Goal: Communication & Community: Answer question/provide support

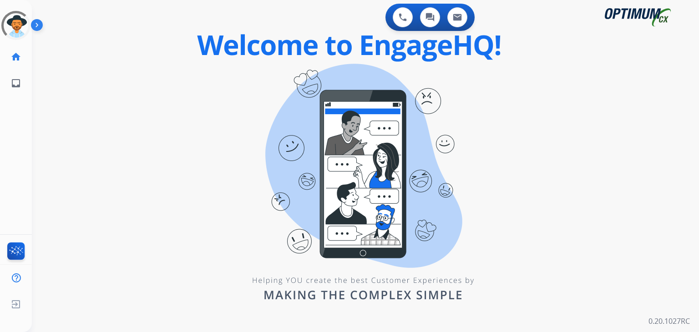
click at [145, 185] on div "0 Voice Interactions 0 Chat Interactions 0 Email Interactions swap_horiz Break …" at bounding box center [365, 166] width 667 height 332
click at [231, 103] on div "0 Voice Interactions 0 Chat Interactions 0 Email Interactions swap_horiz Break …" at bounding box center [365, 166] width 667 height 332
click at [137, 167] on div "0 Voice Interactions 0 Chat Interactions 0 Email Interactions swap_horiz Break …" at bounding box center [365, 166] width 667 height 332
click at [16, 307] on img at bounding box center [16, 304] width 16 height 17
click at [50, 306] on span "Log out" at bounding box center [60, 306] width 21 height 9
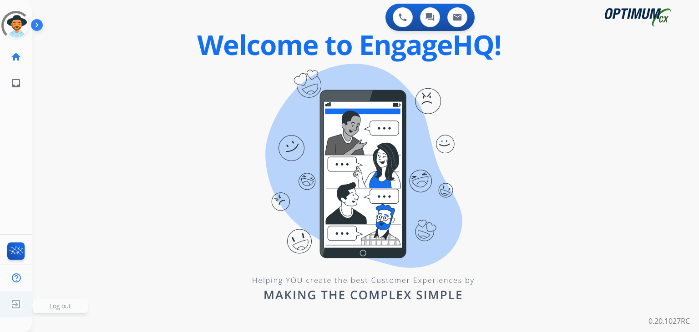
click at [50, 306] on span "Log out" at bounding box center [60, 306] width 21 height 9
click at [58, 306] on span "Log out" at bounding box center [60, 306] width 21 height 9
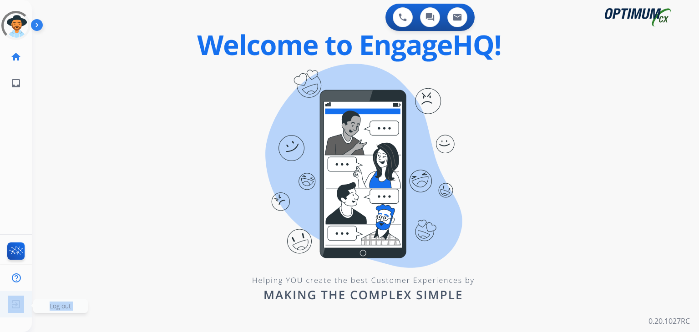
click at [58, 306] on span "Log out" at bounding box center [60, 306] width 21 height 9
click at [18, 304] on img at bounding box center [16, 304] width 16 height 17
click at [44, 304] on span "Log out" at bounding box center [60, 306] width 55 height 14
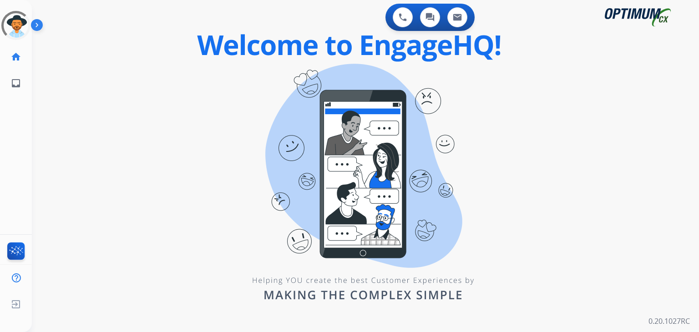
click at [35, 25] on img at bounding box center [38, 26] width 15 height 17
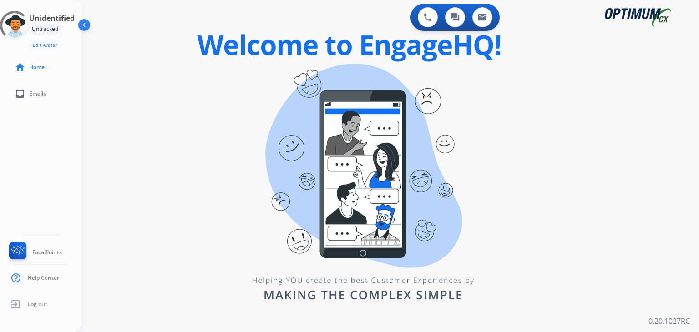
click at [35, 25] on div "Untracked" at bounding box center [45, 29] width 32 height 11
click at [116, 59] on div "swap_horiz Break voice bridge close_fullscreen Connect 3-Way Call merge_type Se…" at bounding box center [379, 55] width 595 height 44
click at [46, 30] on div "Untracked" at bounding box center [45, 29] width 32 height 11
click at [84, 24] on img at bounding box center [84, 26] width 17 height 17
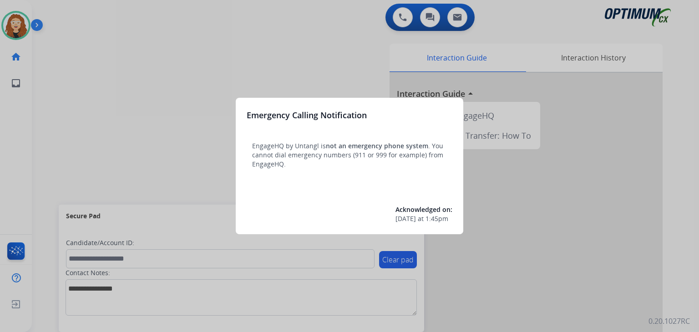
click at [341, 64] on div at bounding box center [349, 166] width 699 height 332
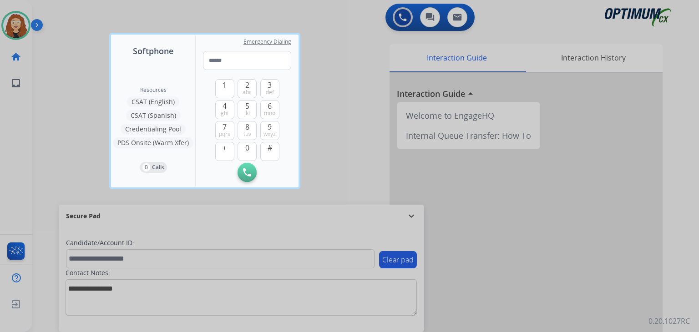
click at [238, 16] on div at bounding box center [349, 166] width 699 height 332
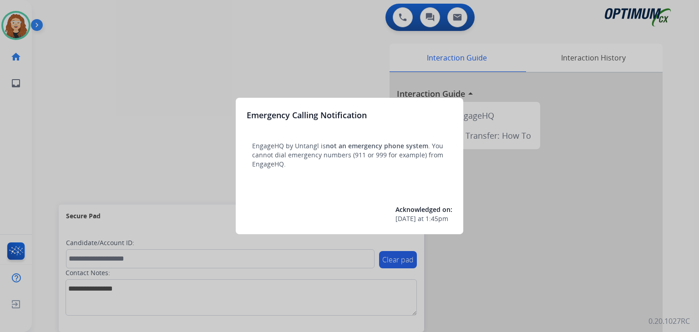
click at [164, 62] on div at bounding box center [349, 166] width 699 height 332
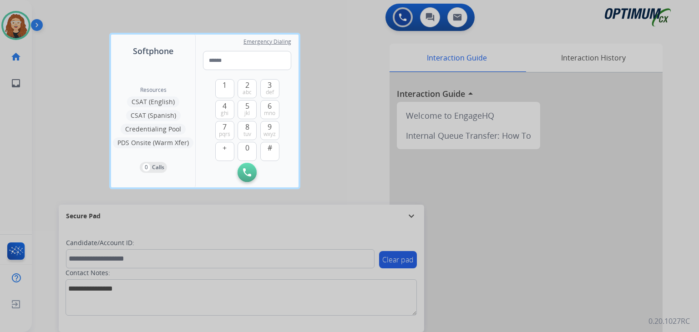
click at [328, 85] on div at bounding box center [349, 166] width 699 height 332
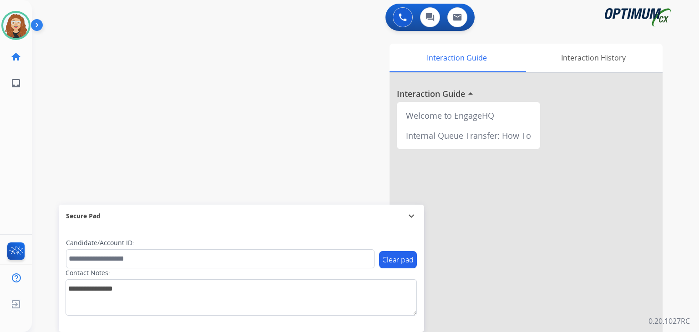
click at [56, 146] on div "swap_horiz Break voice bridge close_fullscreen Connect 3-Way Call merge_type Se…" at bounding box center [354, 223] width 645 height 380
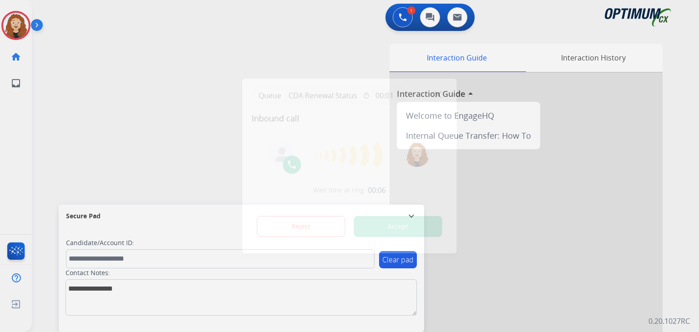
click at [415, 228] on button "Accept" at bounding box center [398, 226] width 88 height 21
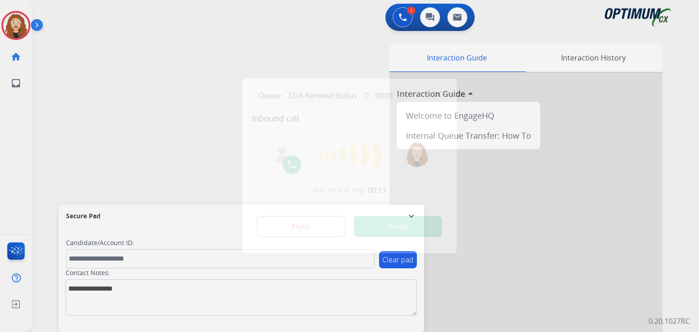
click at [415, 228] on button "Accept" at bounding box center [398, 226] width 88 height 21
click at [391, 229] on button "Accept" at bounding box center [398, 226] width 88 height 21
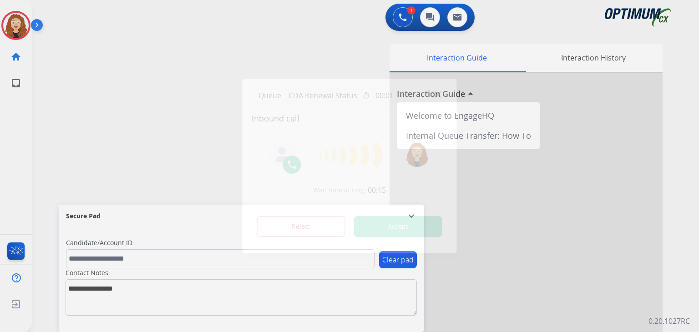
click at [391, 229] on button "Accept" at bounding box center [398, 226] width 88 height 21
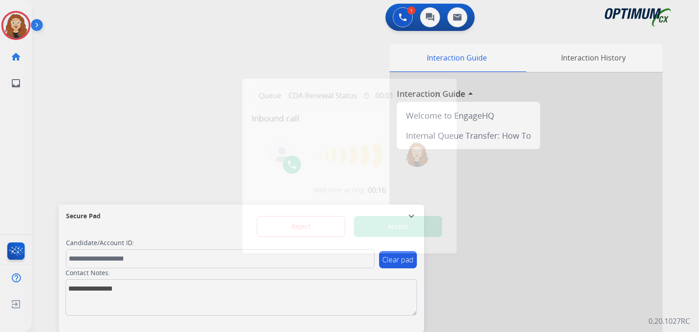
click at [391, 229] on button "Accept" at bounding box center [398, 226] width 88 height 21
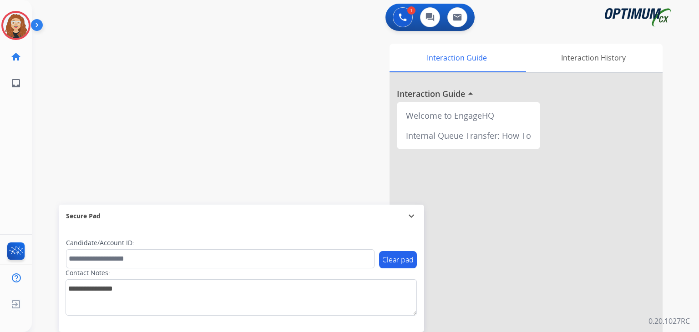
click at [410, 223] on button "Accept" at bounding box center [398, 226] width 88 height 21
click at [405, 226] on button "Accept" at bounding box center [398, 226] width 88 height 21
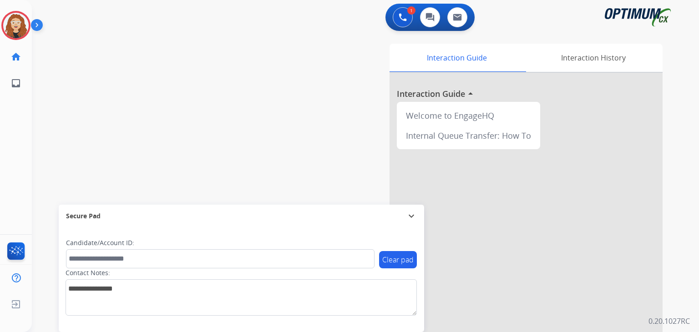
click at [405, 226] on button "Accept" at bounding box center [398, 226] width 88 height 21
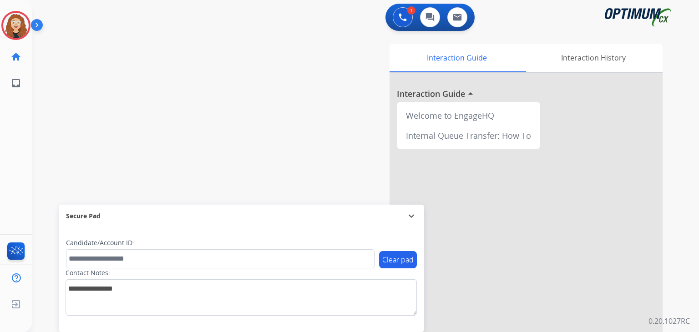
click at [405, 226] on button "Accept" at bounding box center [398, 226] width 88 height 21
click at [199, 132] on div at bounding box center [349, 166] width 699 height 332
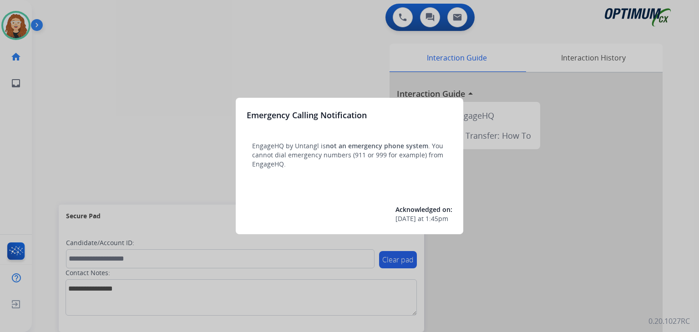
click at [159, 82] on div at bounding box center [349, 166] width 699 height 332
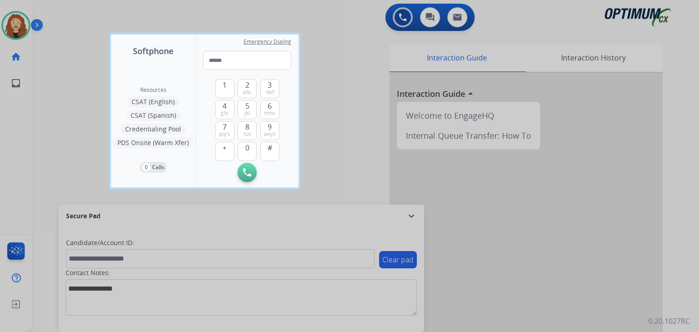
click at [83, 27] on div at bounding box center [349, 166] width 699 height 332
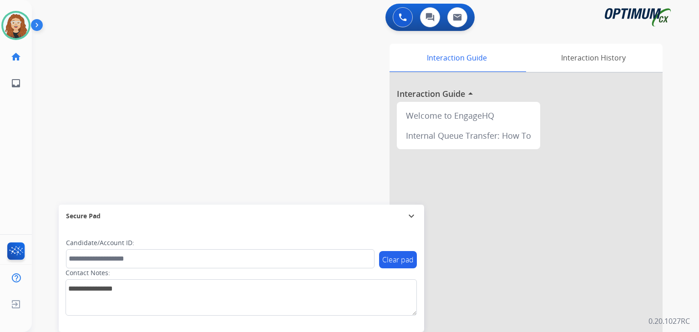
click at [164, 99] on div "swap_horiz Break voice bridge close_fullscreen Connect 3-Way Call merge_type Se…" at bounding box center [354, 223] width 645 height 380
click at [216, 1] on app-navbar "0 Voice Interactions 0 Chat Interactions 0 Email Interactions" at bounding box center [354, 16] width 645 height 33
click at [188, 80] on div "swap_horiz Break voice bridge close_fullscreen Connect 3-Way Call merge_type Se…" at bounding box center [354, 223] width 645 height 380
click at [36, 24] on img at bounding box center [38, 26] width 15 height 17
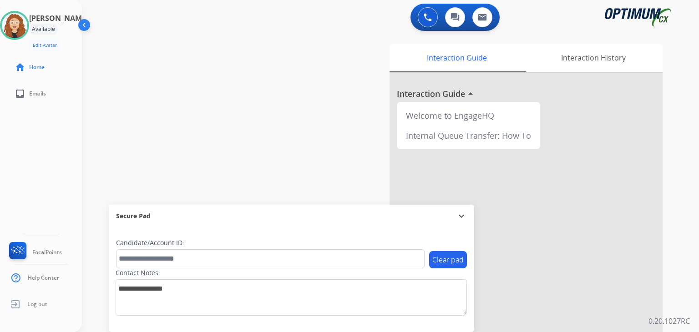
click at [194, 102] on div "swap_horiz Break voice bridge close_fullscreen Connect 3-Way Call merge_type Se…" at bounding box center [379, 223] width 595 height 380
click at [252, 137] on div "swap_horiz Break voice bridge close_fullscreen Connect 3-Way Call merge_type Se…" at bounding box center [379, 223] width 595 height 380
click at [86, 28] on img at bounding box center [84, 26] width 17 height 17
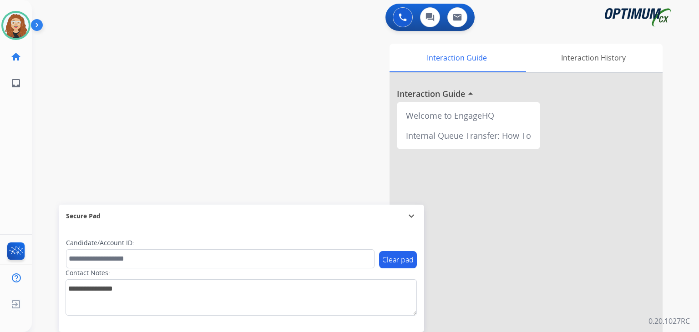
click at [118, 68] on div "swap_horiz Break voice bridge close_fullscreen Connect 3-Way Call merge_type Se…" at bounding box center [354, 223] width 645 height 380
click at [140, 64] on div "swap_horiz Break voice bridge close_fullscreen Connect 3-Way Call merge_type Se…" at bounding box center [354, 223] width 645 height 380
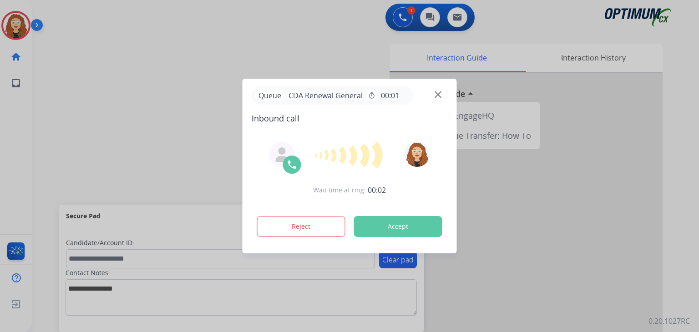
click at [402, 224] on button "Accept" at bounding box center [398, 226] width 88 height 21
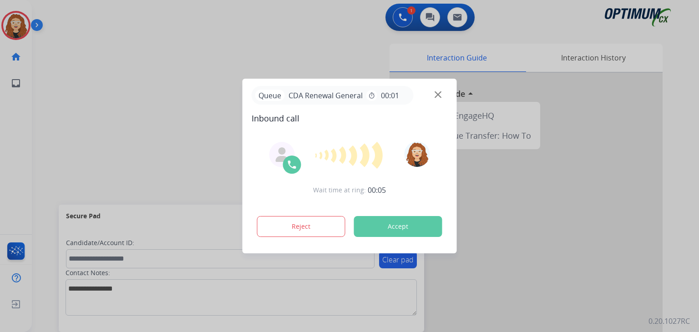
click at [402, 224] on button "Accept" at bounding box center [398, 226] width 88 height 21
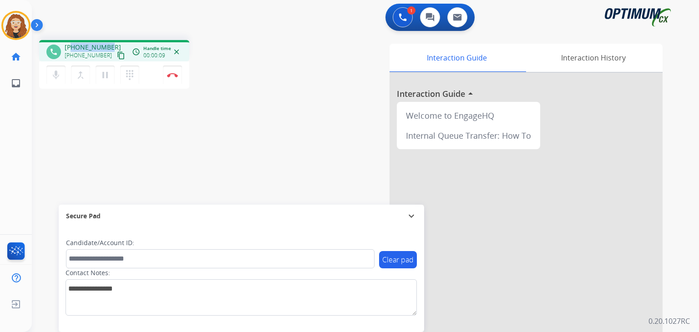
drag, startPoint x: 72, startPoint y: 46, endPoint x: 111, endPoint y: 41, distance: 39.5
click at [111, 41] on div "phone +13017282129 +13017282129 content_copy access_time Call metrics Queue 00:…" at bounding box center [114, 50] width 150 height 21
copy span "3017282129"
click at [174, 79] on button "Disconnect" at bounding box center [172, 75] width 19 height 19
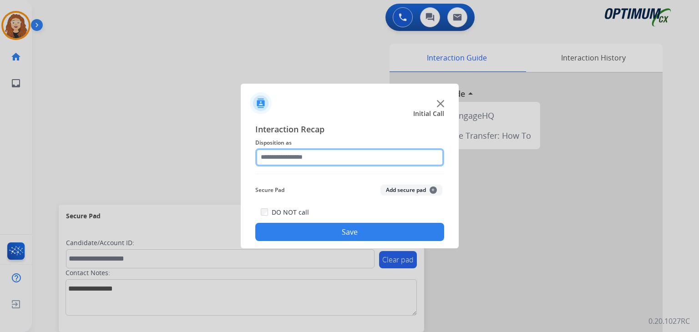
click at [285, 160] on input "text" at bounding box center [349, 157] width 189 height 18
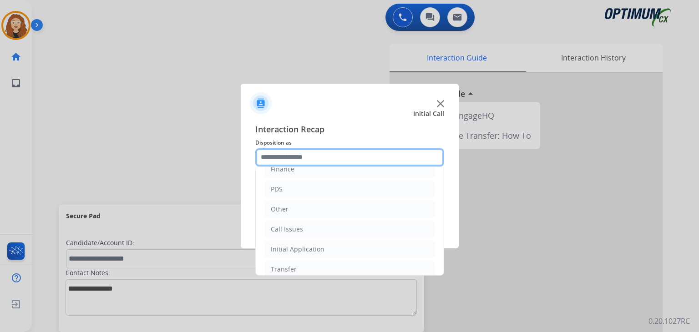
scroll to position [60, 0]
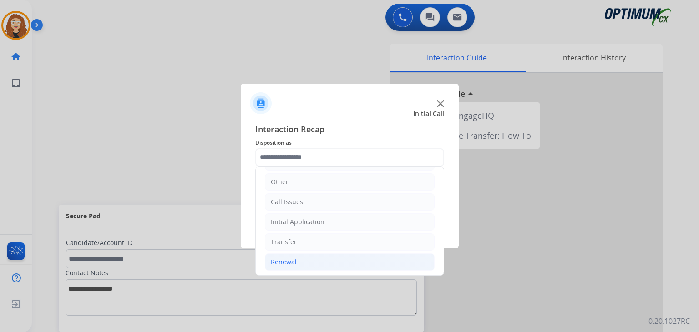
click at [303, 263] on li "Renewal" at bounding box center [350, 261] width 170 height 17
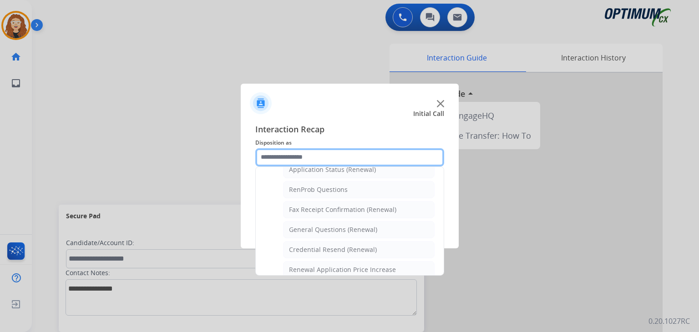
scroll to position [225, 0]
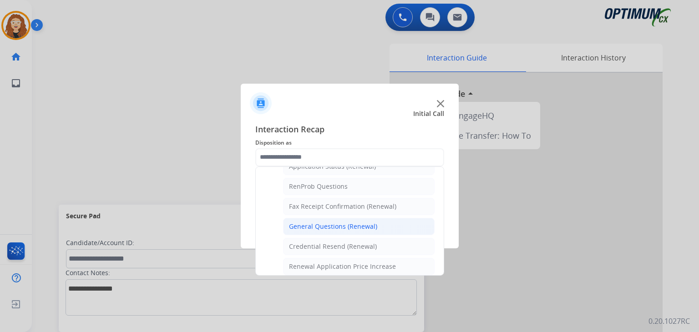
click at [377, 223] on li "General Questions (Renewal)" at bounding box center [359, 226] width 152 height 17
type input "**********"
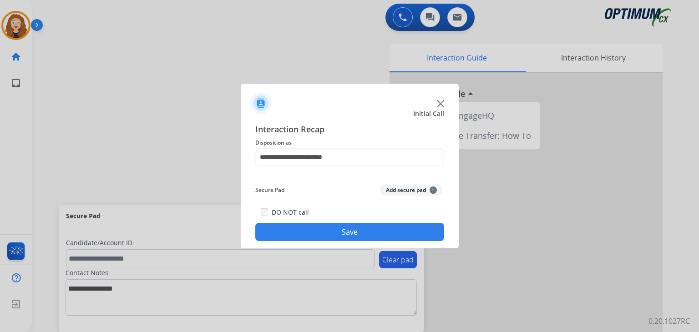
click at [292, 228] on button "Save" at bounding box center [349, 232] width 189 height 18
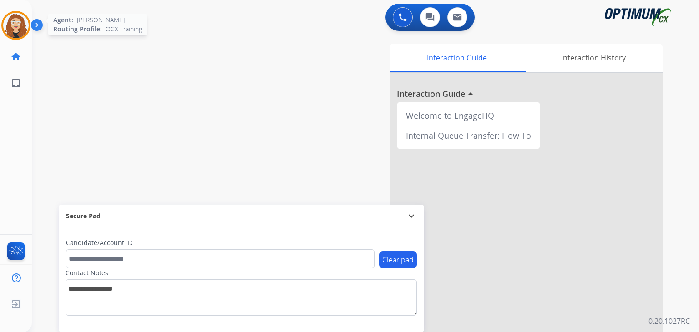
click at [22, 27] on img at bounding box center [15, 25] width 25 height 25
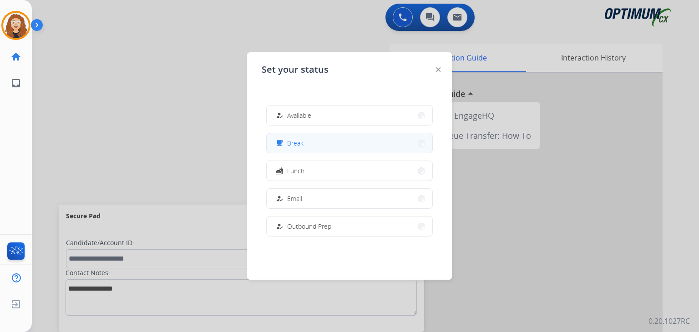
click at [409, 144] on button "free_breakfast Break" at bounding box center [350, 143] width 166 height 20
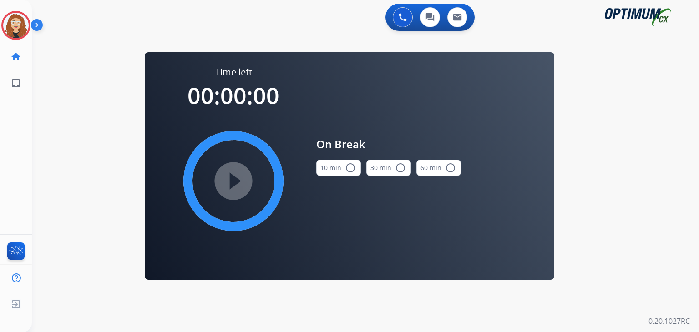
click at [347, 168] on mat-icon "radio_button_unchecked" at bounding box center [350, 167] width 11 height 11
click at [239, 186] on mat-icon "play_circle_filled" at bounding box center [233, 181] width 11 height 11
click at [679, 199] on div "0 Voice Interactions 0 Chat Interactions 0 Email Interactions swap_horiz Break …" at bounding box center [365, 166] width 667 height 332
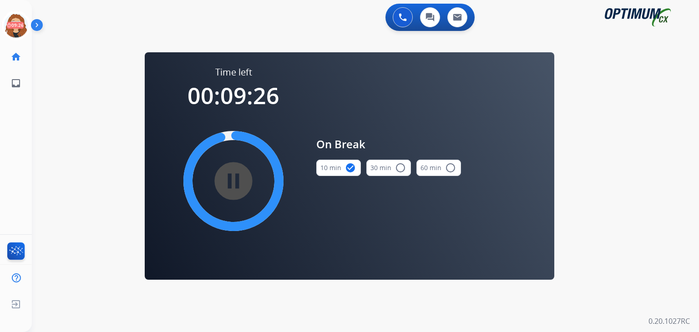
click at [621, 238] on div "0 Voice Interactions 0 Chat Interactions 0 Email Interactions swap_horiz Break …" at bounding box center [365, 166] width 667 height 332
click at [13, 26] on icon at bounding box center [16, 26] width 30 height 30
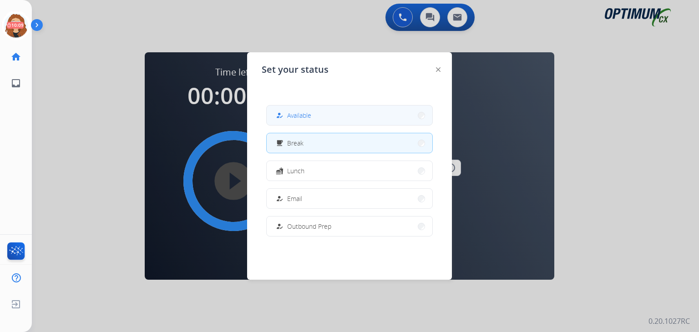
click at [299, 113] on span "Available" at bounding box center [299, 116] width 24 height 10
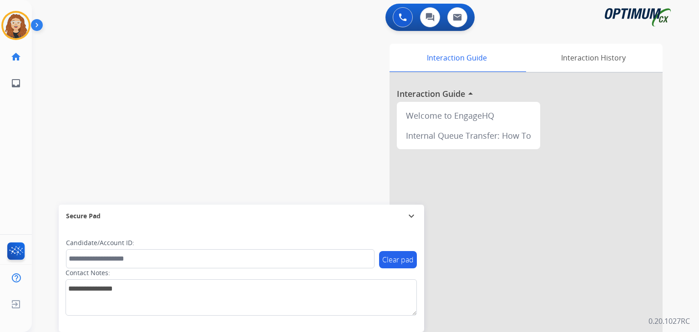
click at [55, 117] on div "swap_horiz Break voice bridge close_fullscreen Connect 3-Way Call merge_type Se…" at bounding box center [354, 223] width 645 height 380
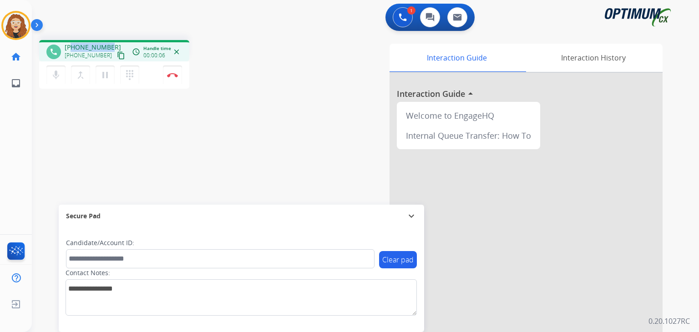
drag, startPoint x: 72, startPoint y: 43, endPoint x: 111, endPoint y: 42, distance: 39.1
click at [111, 42] on div "phone +15856153402 +15856153402 content_copy access_time Call metrics Queue 00:…" at bounding box center [114, 50] width 150 height 21
copy span "5856153402"
click at [173, 79] on button "Disconnect" at bounding box center [172, 75] width 19 height 19
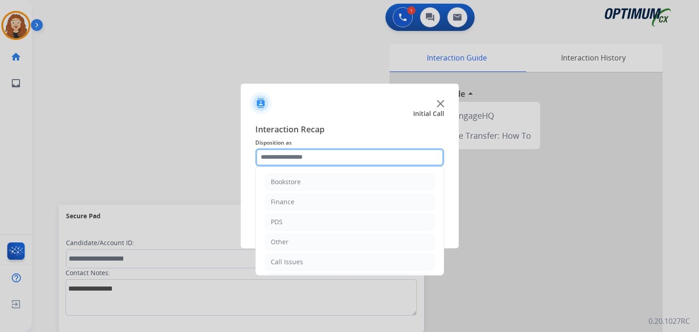
click at [272, 166] on input "text" at bounding box center [349, 157] width 189 height 18
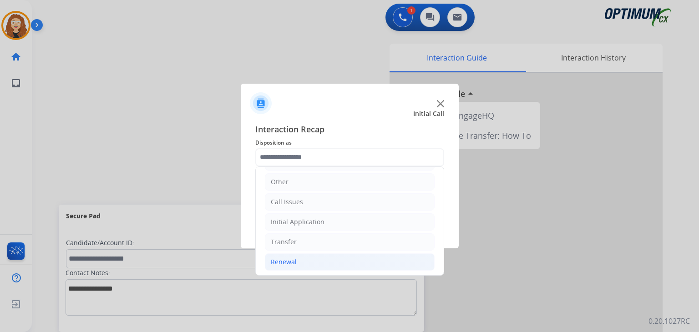
click at [307, 263] on li "Renewal" at bounding box center [350, 261] width 170 height 17
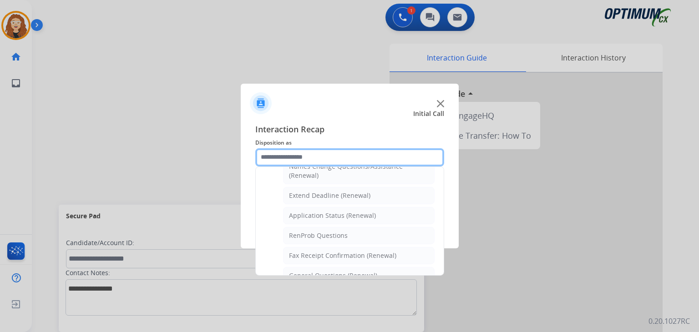
scroll to position [199, 0]
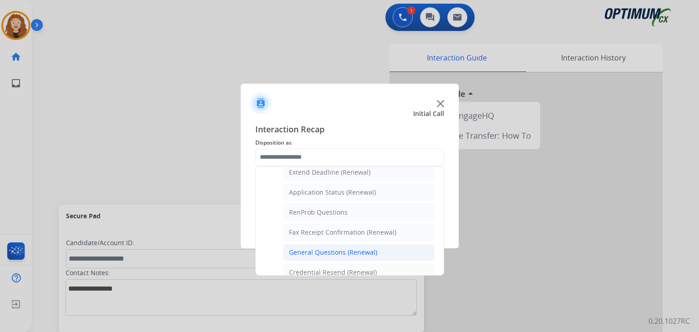
click at [366, 251] on div "General Questions (Renewal)" at bounding box center [333, 252] width 88 height 9
type input "**********"
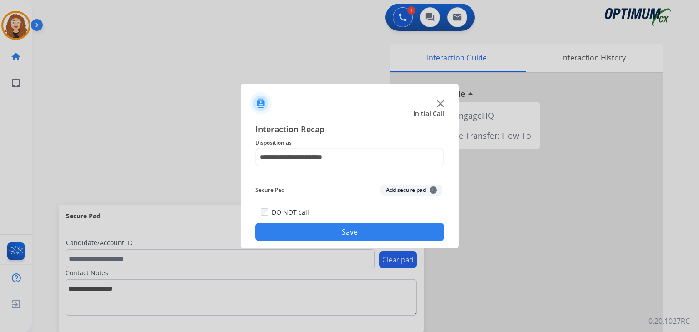
click at [345, 232] on button "Save" at bounding box center [349, 232] width 189 height 18
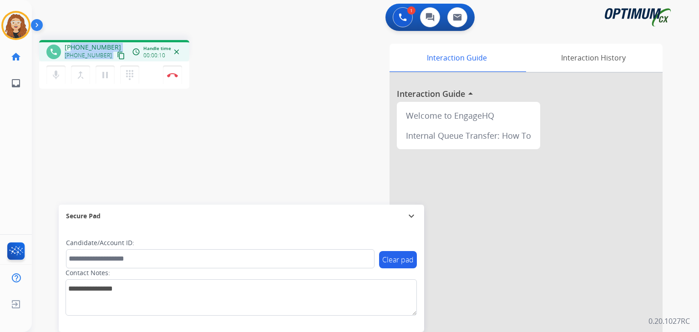
drag, startPoint x: 71, startPoint y: 43, endPoint x: 112, endPoint y: 46, distance: 41.5
click at [112, 46] on div "+17875358563 +17875358563 content_copy" at bounding box center [96, 52] width 62 height 18
click at [110, 121] on div "phone +17875358563 +17875358563 content_copy access_time Call metrics Queue 00:…" at bounding box center [354, 223] width 645 height 380
drag, startPoint x: 71, startPoint y: 46, endPoint x: 108, endPoint y: 40, distance: 37.4
click at [108, 40] on div "phone +17875358563 +17875358563 content_copy access_time Call metrics Queue 00:…" at bounding box center [114, 50] width 150 height 21
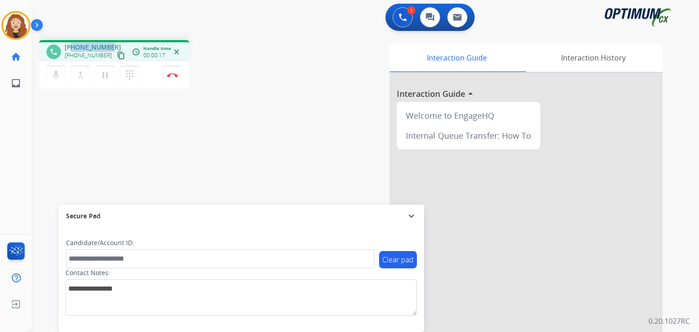
copy span "7875358563"
click at [174, 76] on img at bounding box center [172, 75] width 11 height 5
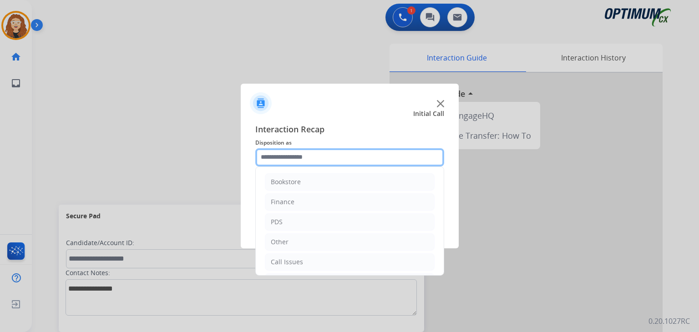
click at [275, 161] on input "text" at bounding box center [349, 157] width 189 height 18
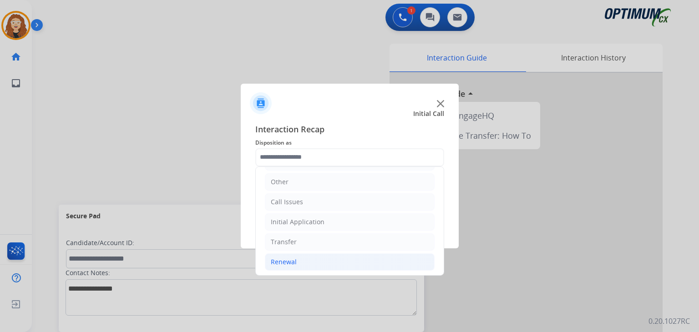
click at [413, 263] on li "Renewal" at bounding box center [350, 261] width 170 height 17
click at [436, 195] on ul "Bookstore Finance PDS Other Call Issues Initial Application Transfer Renewal Na…" at bounding box center [350, 337] width 188 height 460
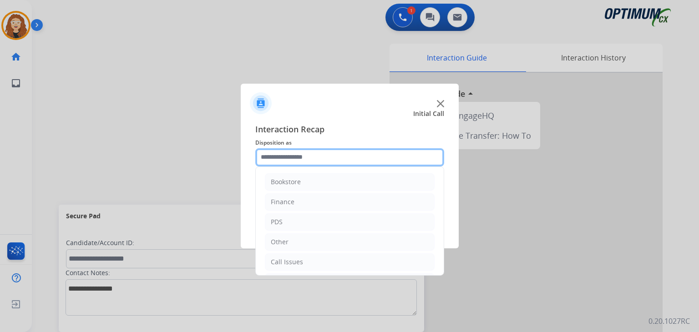
click at [348, 159] on input "text" at bounding box center [349, 157] width 189 height 18
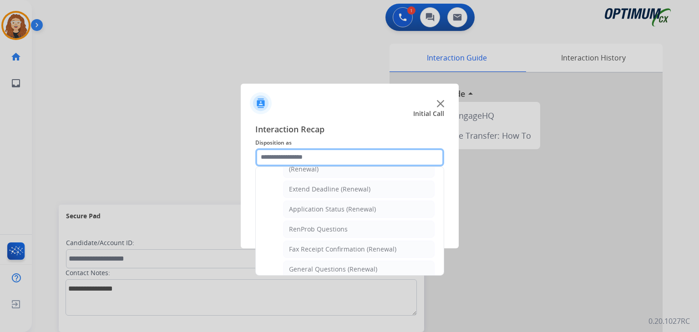
scroll to position [187, 0]
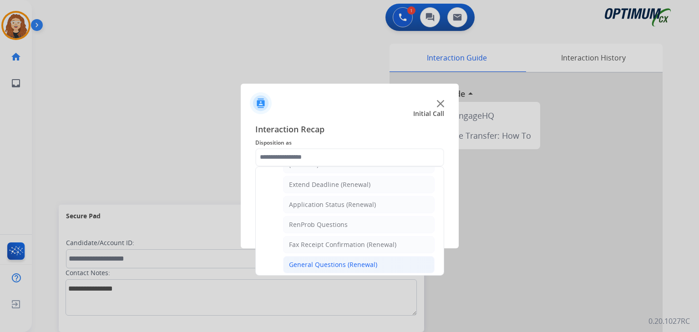
click at [360, 260] on div "General Questions (Renewal)" at bounding box center [333, 264] width 88 height 9
type input "**********"
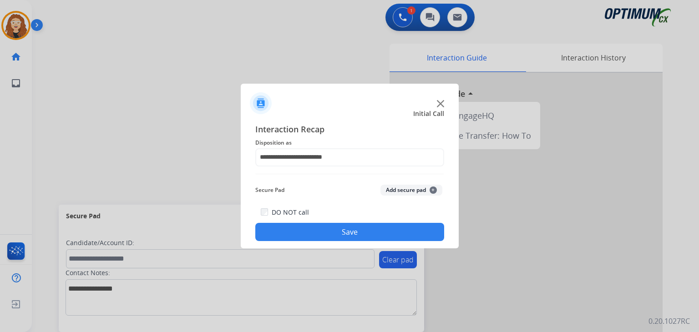
click at [369, 232] on button "Save" at bounding box center [349, 232] width 189 height 18
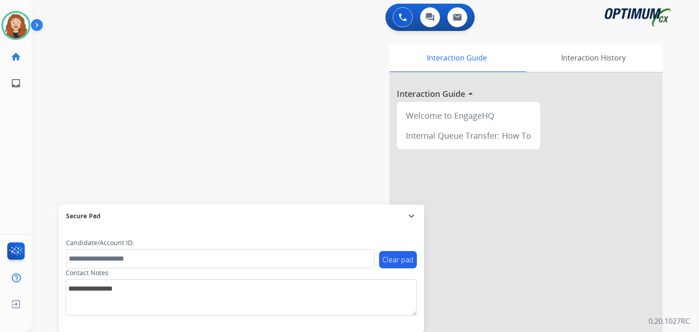
click at [506, 17] on div "0 Voice Interactions 0 Chat Interactions 0 Email Interactions" at bounding box center [360, 18] width 634 height 29
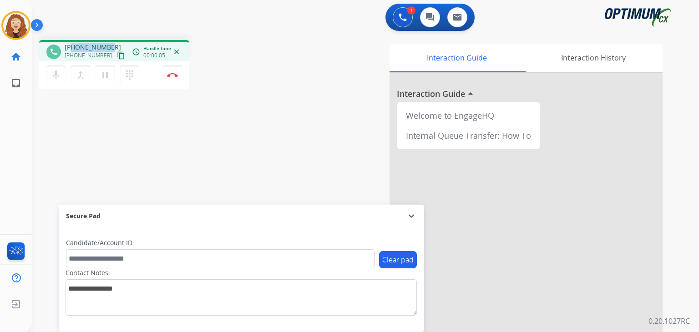
drag, startPoint x: 72, startPoint y: 46, endPoint x: 111, endPoint y: 42, distance: 39.4
click at [111, 42] on div "phone +12404816525 +12404816525 content_copy access_time Call metrics Queue 00:…" at bounding box center [114, 50] width 150 height 21
copy span "2404816525"
click at [134, 20] on div "1 Voice Interactions 0 Chat Interactions 0 Email Interactions" at bounding box center [360, 18] width 634 height 29
drag, startPoint x: 73, startPoint y: 46, endPoint x: 109, endPoint y: 45, distance: 36.5
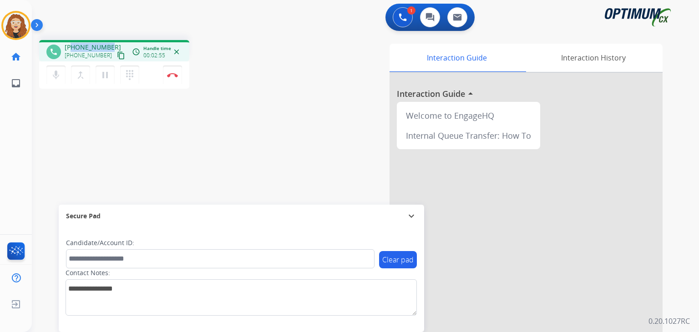
click at [109, 45] on div "+12404816525 +12404816525 content_copy" at bounding box center [96, 52] width 62 height 18
copy span "2404816525"
click at [173, 77] on button "Disconnect" at bounding box center [172, 75] width 19 height 19
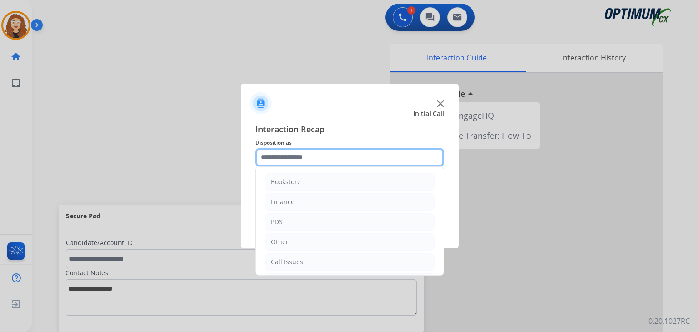
click at [313, 155] on input "text" at bounding box center [349, 157] width 189 height 18
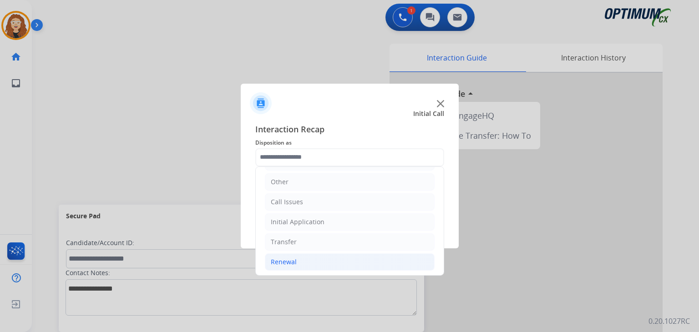
click at [413, 261] on li "Renewal" at bounding box center [350, 261] width 170 height 17
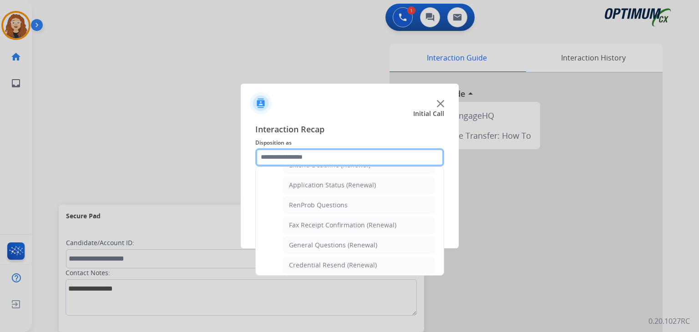
scroll to position [208, 0]
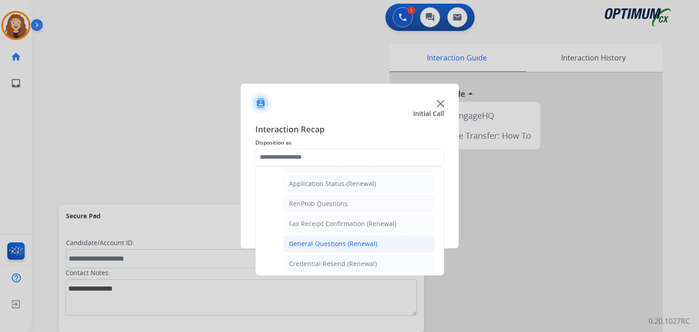
click at [372, 243] on div "General Questions (Renewal)" at bounding box center [333, 243] width 88 height 9
type input "**********"
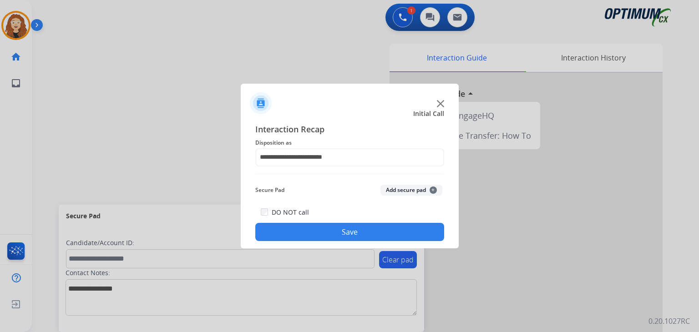
click at [370, 234] on button "Save" at bounding box center [349, 232] width 189 height 18
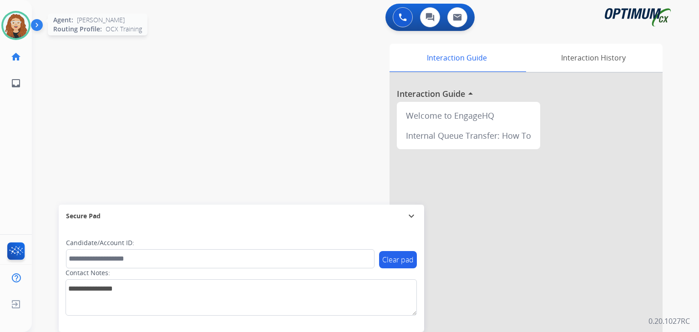
click at [19, 31] on img at bounding box center [15, 25] width 25 height 25
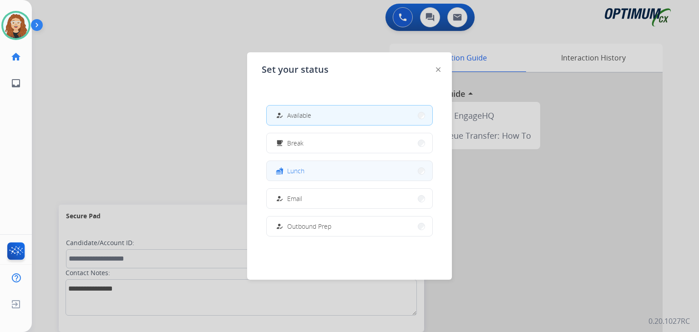
click at [365, 172] on button "fastfood Lunch" at bounding box center [350, 171] width 166 height 20
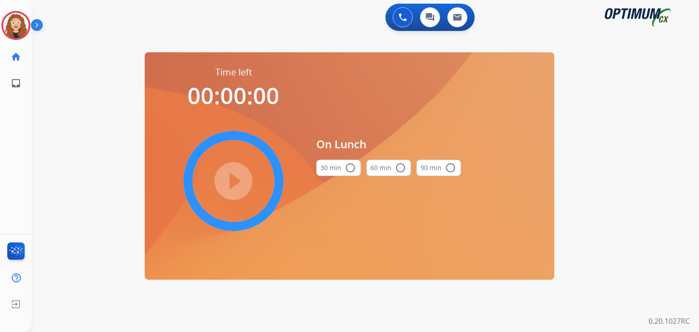
click at [353, 168] on mat-icon "radio_button_unchecked" at bounding box center [350, 167] width 11 height 11
click at [232, 186] on mat-icon "play_circle_filled" at bounding box center [233, 181] width 11 height 11
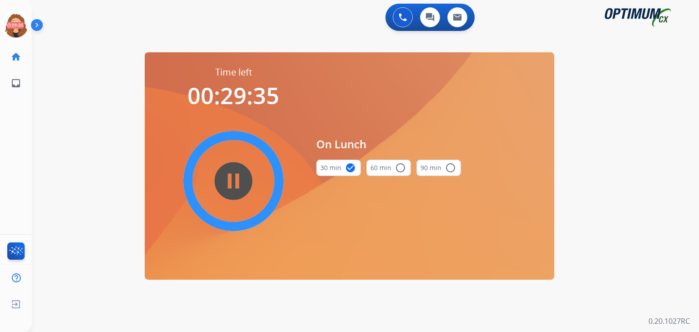
click at [76, 126] on div "0 Voice Interactions 0 Chat Interactions 0 Email Interactions swap_horiz Break …" at bounding box center [365, 166] width 667 height 332
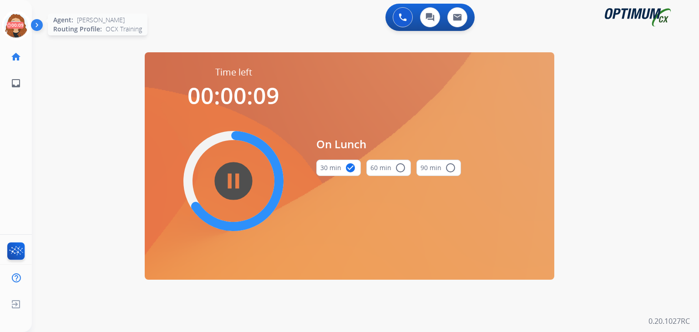
click at [14, 27] on icon at bounding box center [16, 26] width 30 height 30
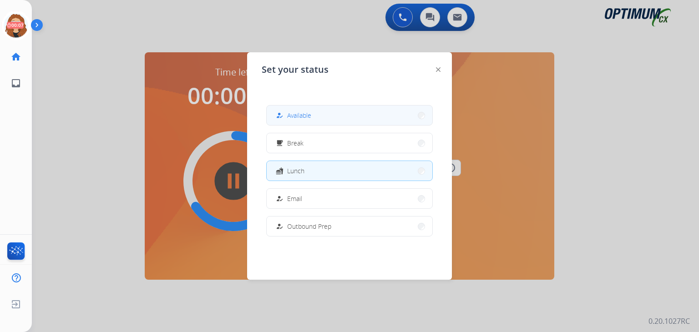
click at [324, 111] on button "how_to_reg Available" at bounding box center [350, 116] width 166 height 20
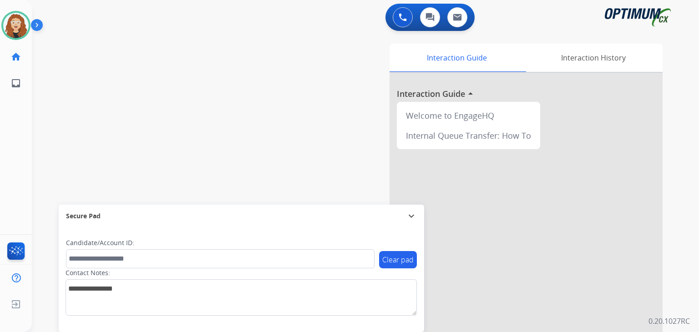
click at [77, 63] on div "swap_horiz Break voice bridge close_fullscreen Connect 3-Way Call merge_type Se…" at bounding box center [354, 223] width 645 height 380
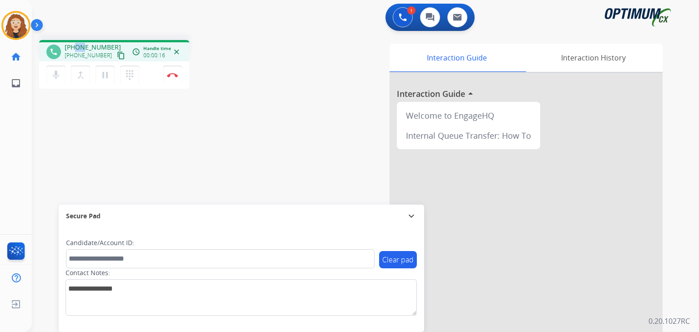
drag, startPoint x: 74, startPoint y: 48, endPoint x: 82, endPoint y: 48, distance: 8.2
click at [82, 48] on span "+17313451851" at bounding box center [93, 47] width 56 height 9
click at [76, 122] on div "phone +17313451851 +17313451851 content_copy access_time Call metrics Queue 00:…" at bounding box center [354, 223] width 645 height 380
drag, startPoint x: 73, startPoint y: 46, endPoint x: 111, endPoint y: 42, distance: 38.9
click at [111, 42] on div "phone +17313451851 +17313451851 content_copy access_time Call metrics Queue 00:…" at bounding box center [114, 50] width 150 height 21
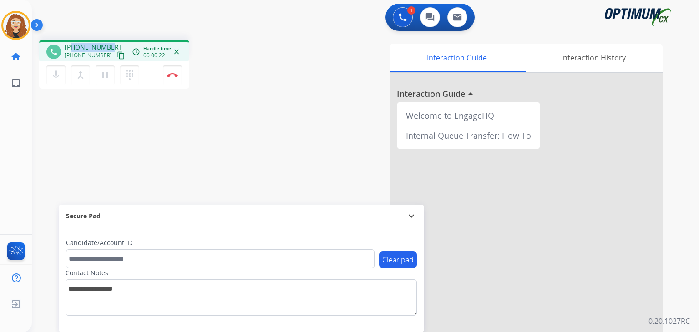
copy span "7313451851"
click at [175, 75] on img at bounding box center [172, 75] width 11 height 5
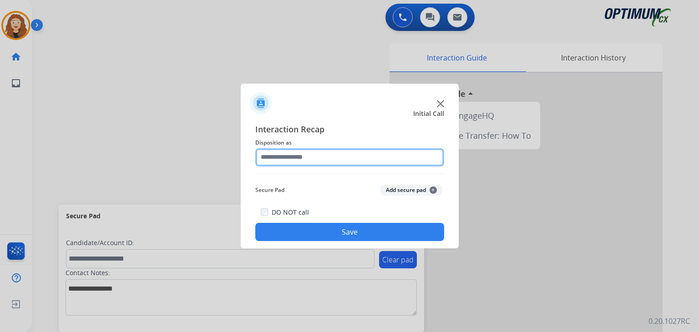
click at [292, 157] on input "text" at bounding box center [349, 157] width 189 height 18
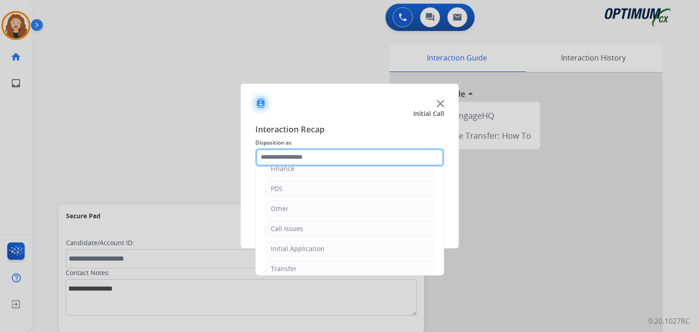
scroll to position [60, 0]
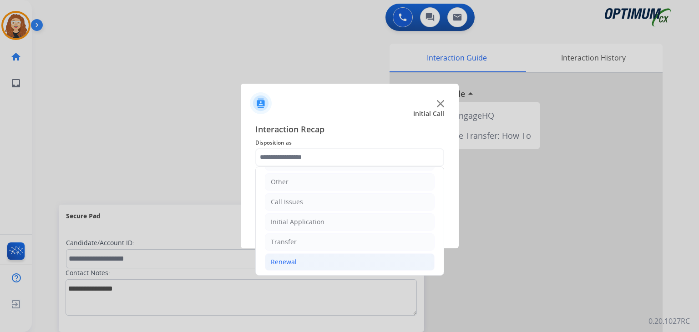
click at [356, 260] on li "Renewal" at bounding box center [350, 261] width 170 height 17
drag, startPoint x: 443, startPoint y: 198, endPoint x: 440, endPoint y: 225, distance: 26.6
click at [440, 225] on div "Bookstore Finance PDS Other Call Issues Initial Application Transfer Renewal Na…" at bounding box center [349, 221] width 189 height 109
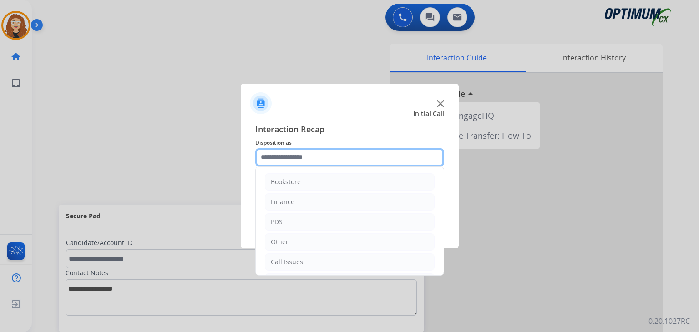
click at [311, 152] on input "text" at bounding box center [349, 157] width 189 height 18
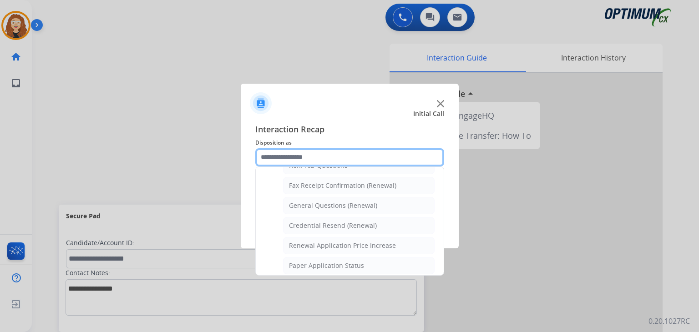
scroll to position [243, 0]
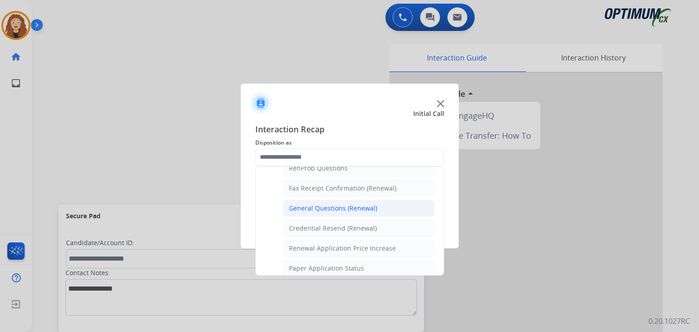
click at [368, 207] on div "General Questions (Renewal)" at bounding box center [333, 208] width 88 height 9
type input "**********"
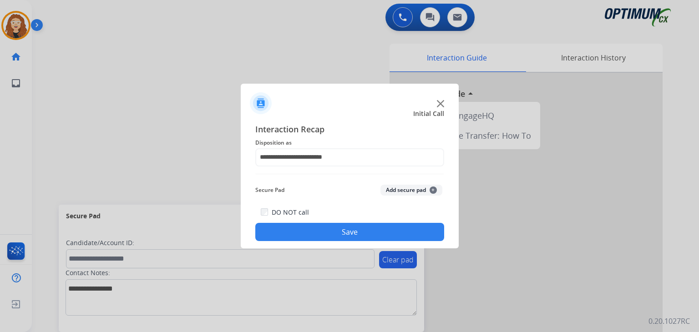
click at [364, 231] on button "Save" at bounding box center [349, 232] width 189 height 18
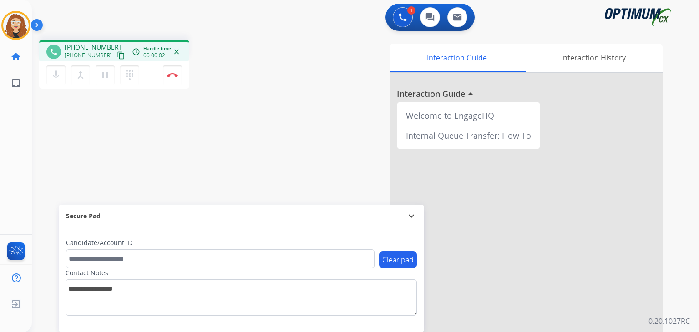
click at [73, 49] on span "+19187341518" at bounding box center [93, 47] width 56 height 9
click at [87, 106] on div "phone +19187341518 +19187341518 content_copy access_time Call metrics Queue 00:…" at bounding box center [354, 223] width 645 height 380
drag, startPoint x: 71, startPoint y: 45, endPoint x: 109, endPoint y: 41, distance: 38.5
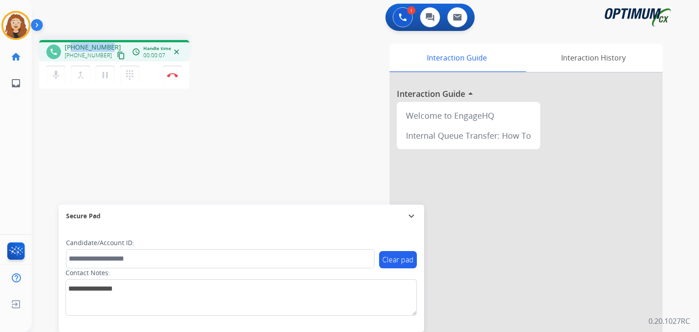
click at [109, 41] on div "phone +19187341518 +19187341518 content_copy access_time Call metrics Queue 00:…" at bounding box center [114, 50] width 150 height 21
copy span "9187341518"
click at [175, 80] on button "Disconnect" at bounding box center [172, 75] width 19 height 19
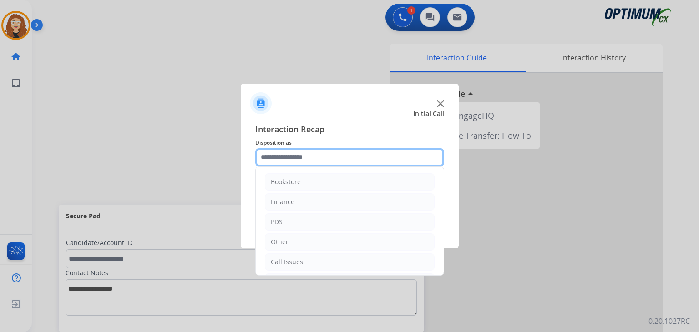
click at [291, 159] on input "text" at bounding box center [349, 157] width 189 height 18
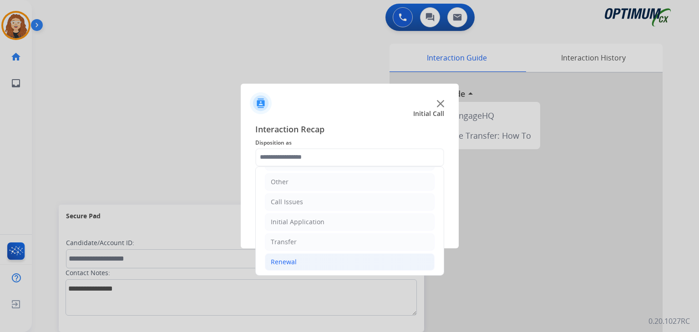
click at [390, 264] on li "Renewal" at bounding box center [350, 261] width 170 height 17
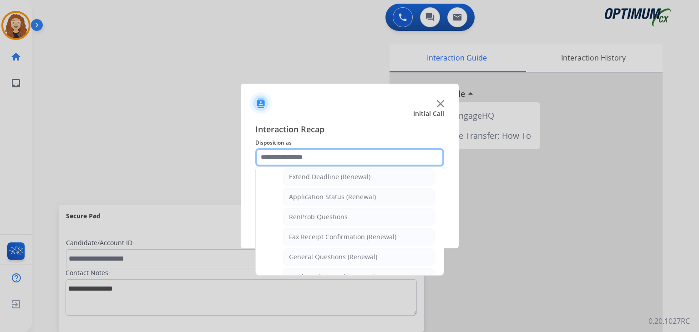
scroll to position [199, 0]
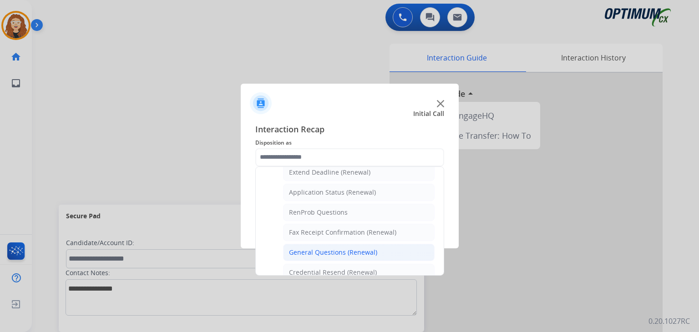
click at [361, 251] on div "General Questions (Renewal)" at bounding box center [333, 252] width 88 height 9
type input "**********"
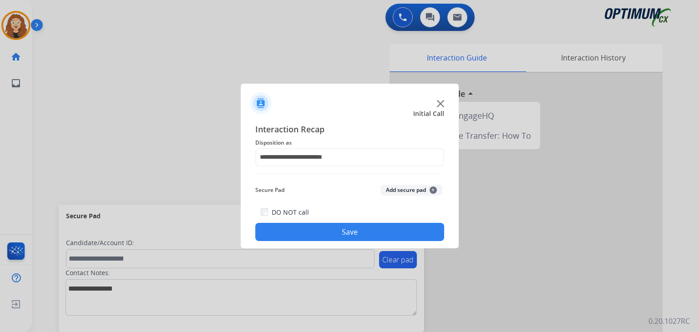
click at [351, 237] on button "Save" at bounding box center [349, 232] width 189 height 18
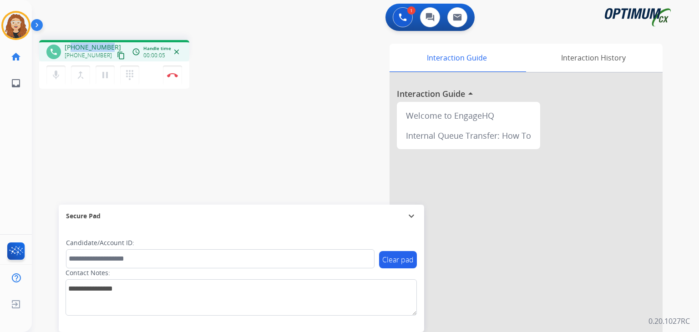
drag, startPoint x: 71, startPoint y: 44, endPoint x: 107, endPoint y: 49, distance: 36.3
click at [107, 49] on span "+15023770305" at bounding box center [93, 47] width 56 height 9
copy span "5023770305"
click at [173, 76] on img at bounding box center [172, 75] width 11 height 5
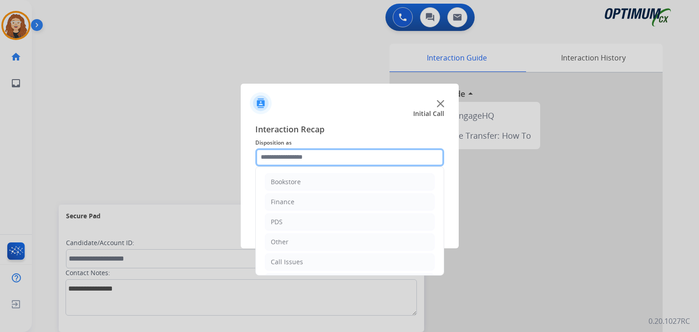
click at [274, 156] on input "text" at bounding box center [349, 157] width 189 height 18
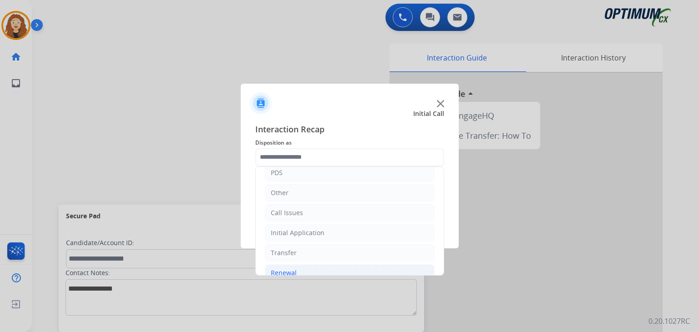
click at [372, 270] on li "Renewal" at bounding box center [350, 272] width 170 height 17
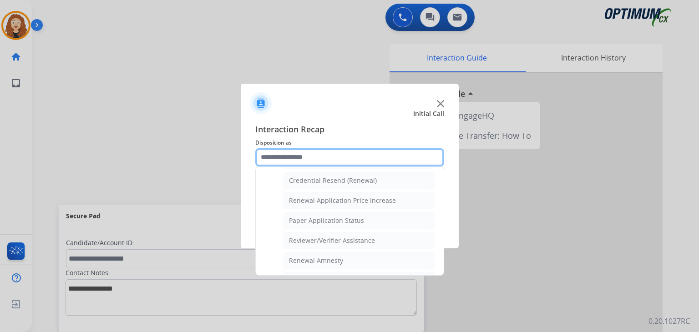
scroll to position [292, 0]
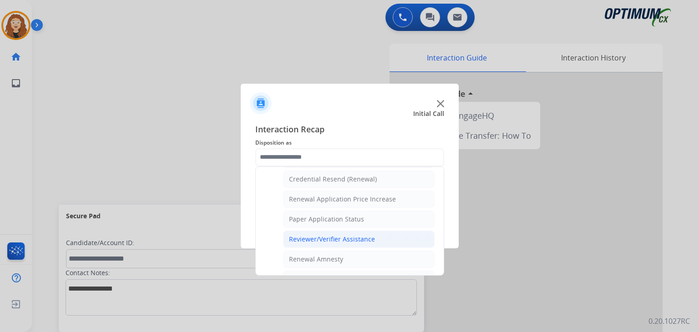
click at [381, 239] on li "Reviewer/Verifier Assistance" at bounding box center [359, 239] width 152 height 17
type input "**********"
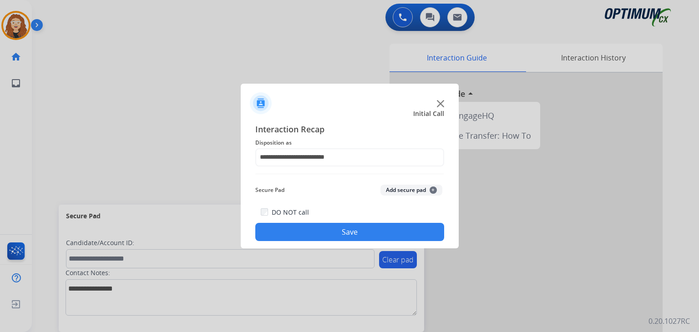
click at [375, 233] on button "Save" at bounding box center [349, 232] width 189 height 18
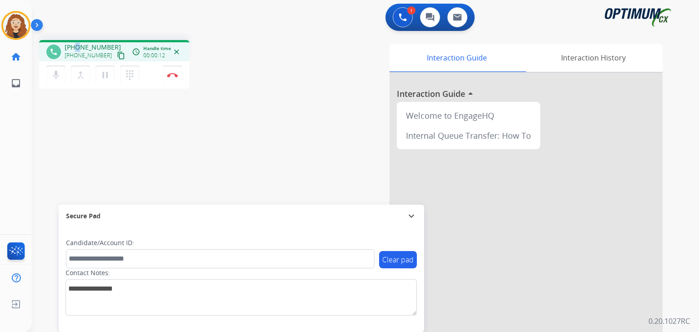
drag, startPoint x: 74, startPoint y: 46, endPoint x: 80, endPoint y: 46, distance: 5.5
click at [80, 46] on span "+12037590841" at bounding box center [93, 47] width 56 height 9
click at [71, 101] on div "phone +12037590841 +12037590841 content_copy access_time Call metrics Queue 00:…" at bounding box center [354, 223] width 645 height 380
click at [71, 43] on span "+12037590841" at bounding box center [93, 47] width 56 height 9
drag, startPoint x: 72, startPoint y: 47, endPoint x: 109, endPoint y: 45, distance: 37.4
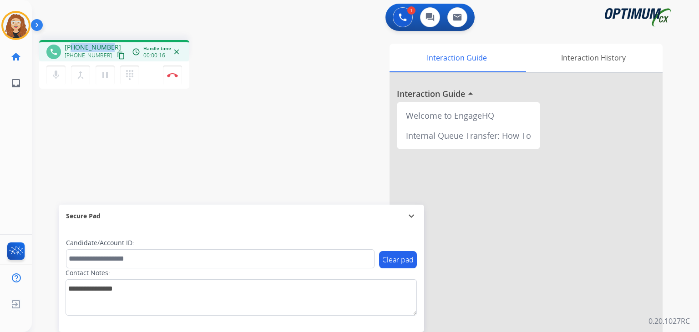
click at [109, 45] on div "+12037590841 +12037590841 content_copy" at bounding box center [96, 52] width 62 height 18
copy span "2037590841"
click at [238, 136] on div "phone +12037590841 +12037590841 content_copy access_time Call metrics Queue 00:…" at bounding box center [354, 223] width 645 height 380
click at [175, 77] on button "Disconnect" at bounding box center [172, 75] width 19 height 19
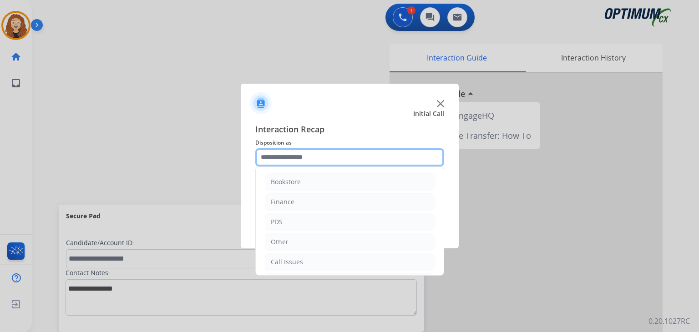
click at [279, 155] on input "text" at bounding box center [349, 157] width 189 height 18
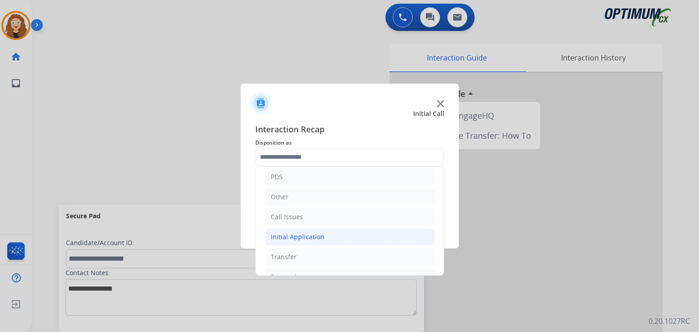
click at [370, 238] on li "Initial Application" at bounding box center [350, 236] width 170 height 17
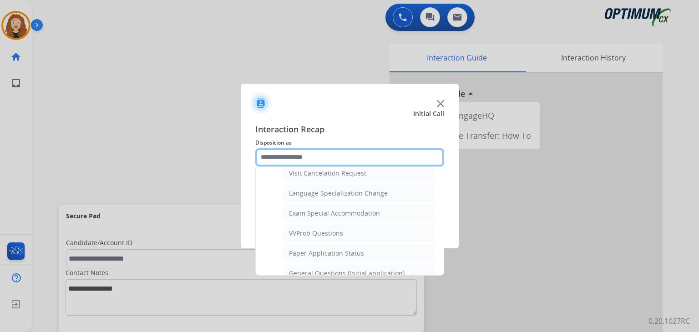
scroll to position [445, 0]
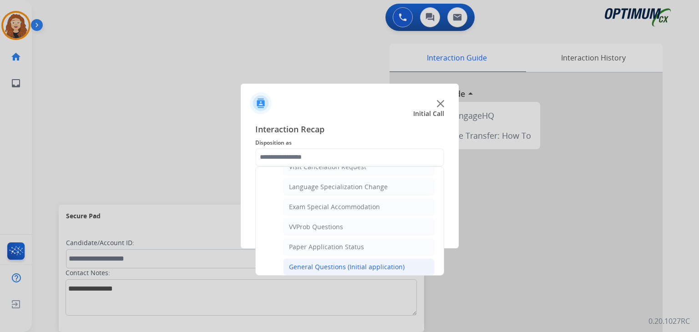
click at [392, 263] on div "General Questions (Initial application)" at bounding box center [347, 267] width 116 height 9
type input "**********"
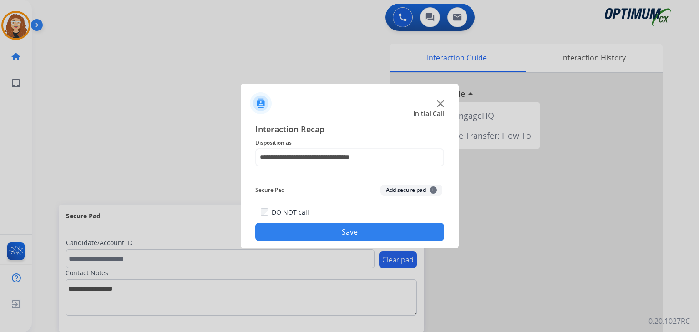
click at [373, 231] on button "Save" at bounding box center [349, 232] width 189 height 18
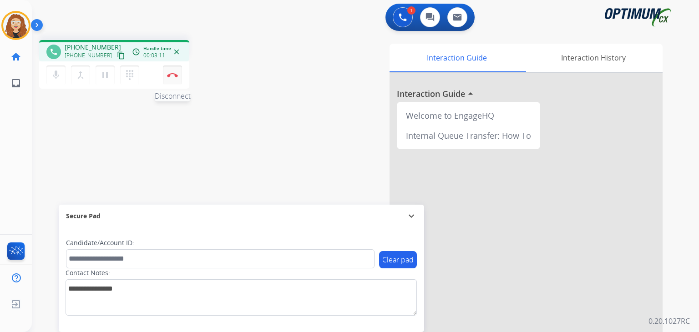
click at [174, 79] on button "Disconnect" at bounding box center [172, 75] width 19 height 19
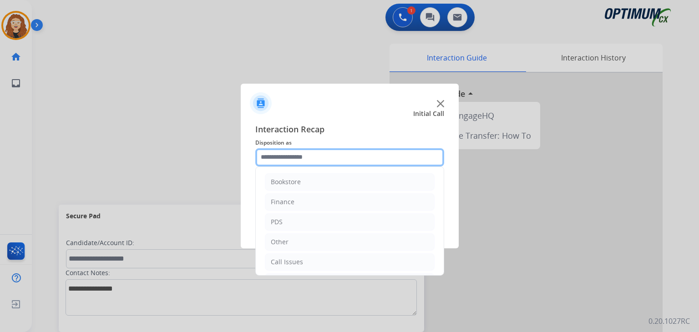
click at [288, 157] on input "text" at bounding box center [349, 157] width 189 height 18
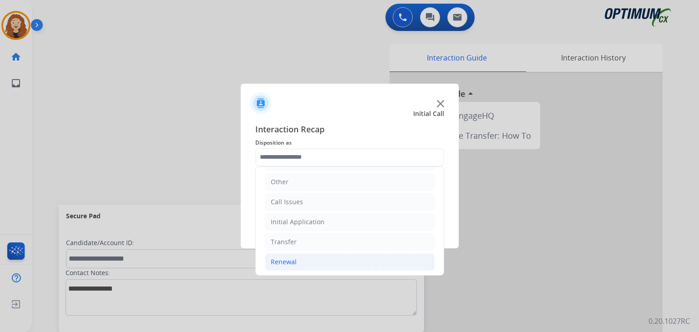
click at [370, 264] on li "Renewal" at bounding box center [350, 261] width 170 height 17
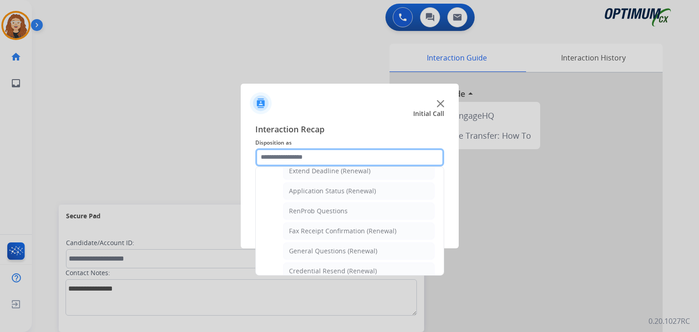
scroll to position [202, 0]
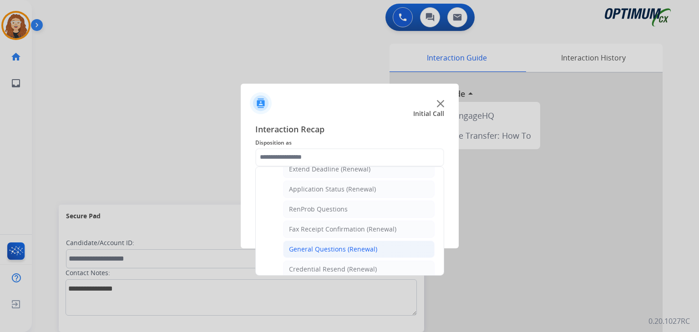
click at [370, 250] on div "General Questions (Renewal)" at bounding box center [333, 249] width 88 height 9
type input "**********"
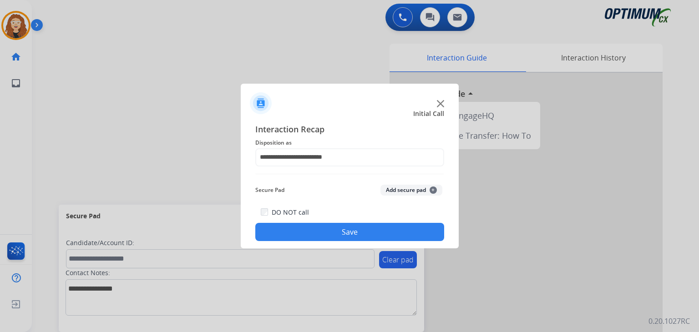
click at [361, 235] on button "Save" at bounding box center [349, 232] width 189 height 18
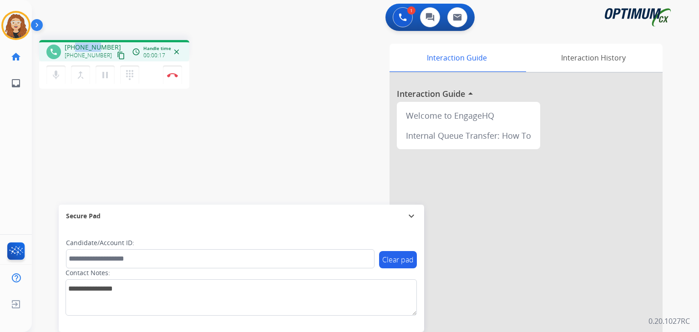
drag, startPoint x: 74, startPoint y: 46, endPoint x: 99, endPoint y: 50, distance: 25.4
click at [99, 50] on span "+12404816525" at bounding box center [93, 47] width 56 height 9
click at [85, 107] on div "phone +12404816525 +12404816525 content_copy access_time Call metrics Queue 00:…" at bounding box center [354, 223] width 645 height 380
drag, startPoint x: 72, startPoint y: 46, endPoint x: 111, endPoint y: 46, distance: 38.7
click at [111, 46] on div "+12404816525 +12404816525 content_copy" at bounding box center [96, 52] width 62 height 18
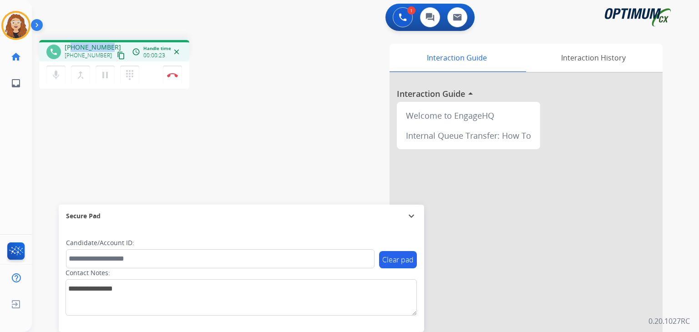
copy span "2404816525"
click at [173, 78] on button "Disconnect" at bounding box center [172, 75] width 19 height 19
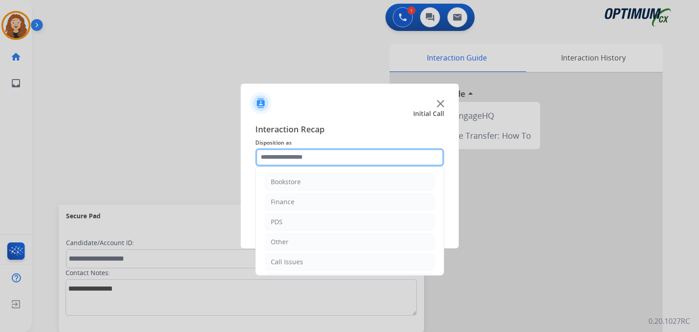
click at [297, 162] on input "text" at bounding box center [349, 157] width 189 height 18
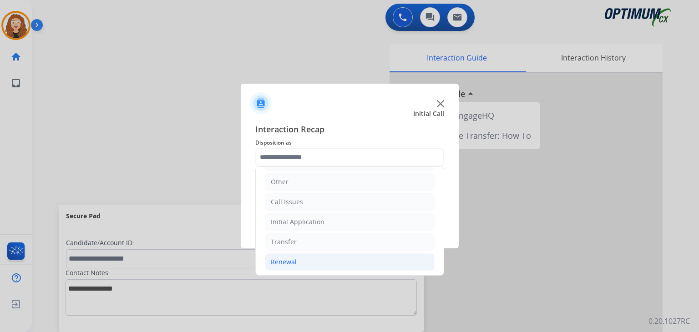
click at [421, 265] on li "Renewal" at bounding box center [350, 261] width 170 height 17
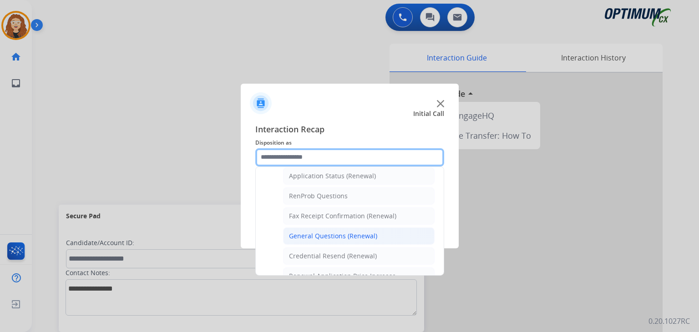
scroll to position [207, 0]
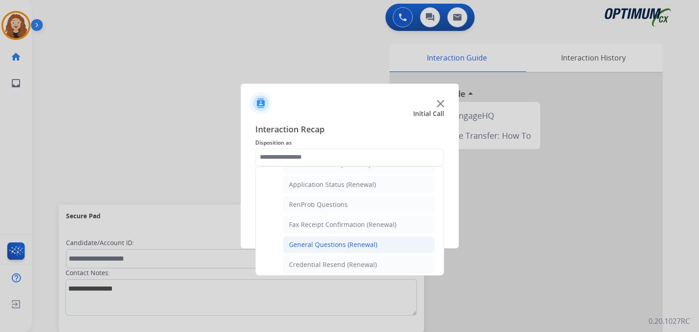
click at [355, 240] on div "General Questions (Renewal)" at bounding box center [333, 244] width 88 height 9
type input "**********"
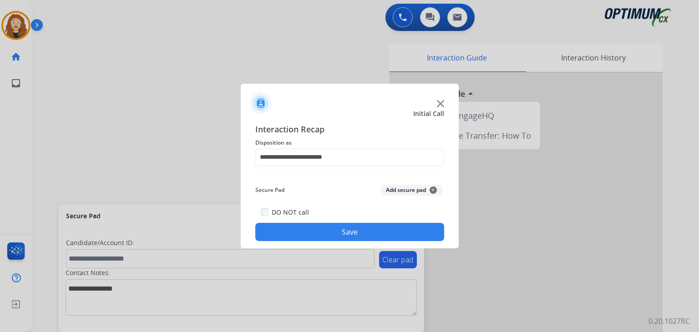
click at [355, 237] on button "Save" at bounding box center [349, 232] width 189 height 18
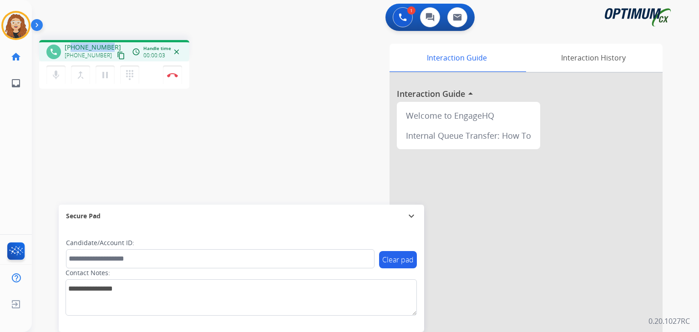
drag, startPoint x: 73, startPoint y: 46, endPoint x: 108, endPoint y: 44, distance: 35.1
click at [108, 44] on span "+15614907400" at bounding box center [93, 47] width 56 height 9
click at [177, 77] on button "Disconnect" at bounding box center [172, 75] width 19 height 19
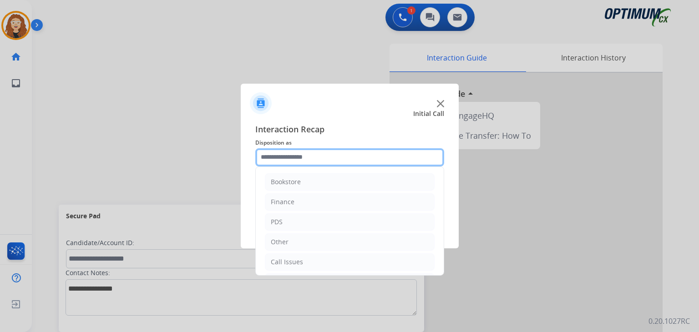
click at [288, 151] on input "text" at bounding box center [349, 157] width 189 height 18
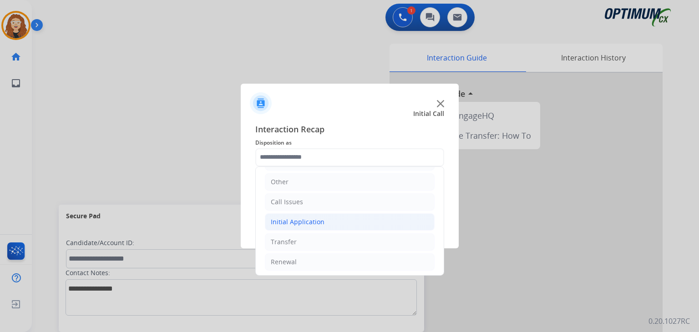
click at [373, 226] on li "Initial Application" at bounding box center [350, 221] width 170 height 17
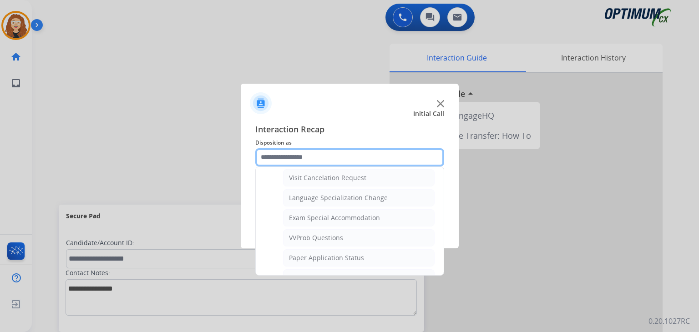
scroll to position [436, 0]
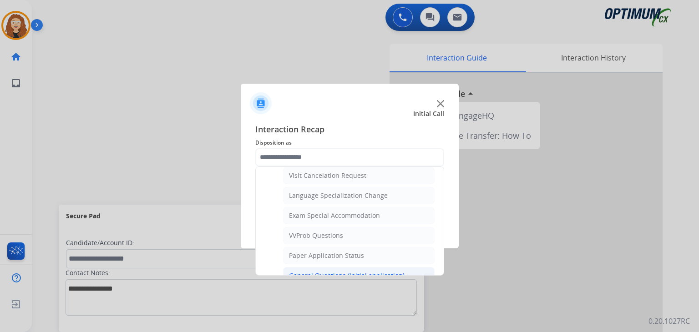
click at [390, 271] on div "General Questions (Initial application)" at bounding box center [347, 275] width 116 height 9
type input "**********"
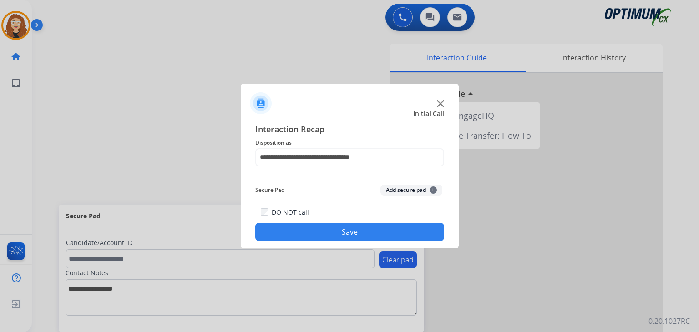
click at [356, 233] on button "Save" at bounding box center [349, 232] width 189 height 18
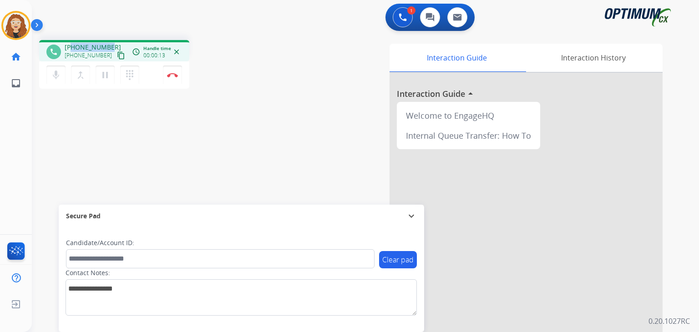
drag, startPoint x: 73, startPoint y: 48, endPoint x: 111, endPoint y: 45, distance: 38.3
click at [111, 45] on div "+15049407316 +15049407316 content_copy" at bounding box center [96, 52] width 62 height 18
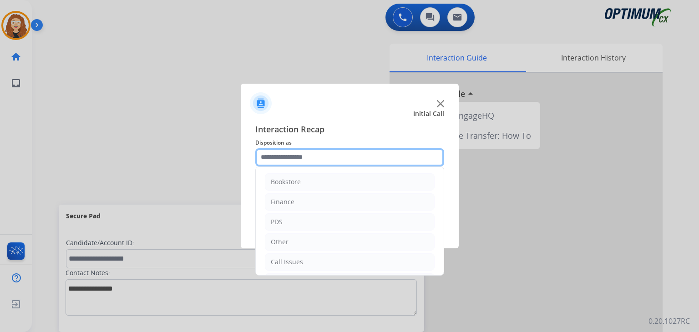
click at [298, 157] on input "text" at bounding box center [349, 157] width 189 height 18
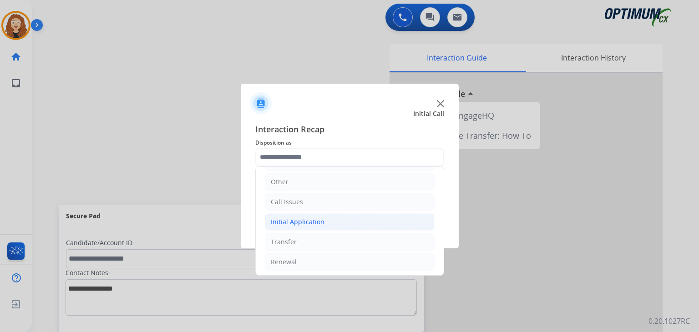
click at [339, 223] on li "Initial Application" at bounding box center [350, 221] width 170 height 17
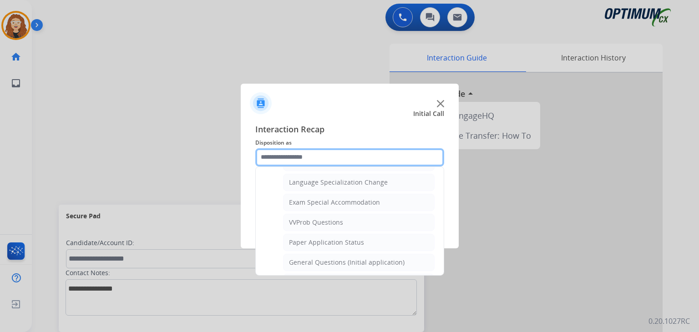
scroll to position [484, 0]
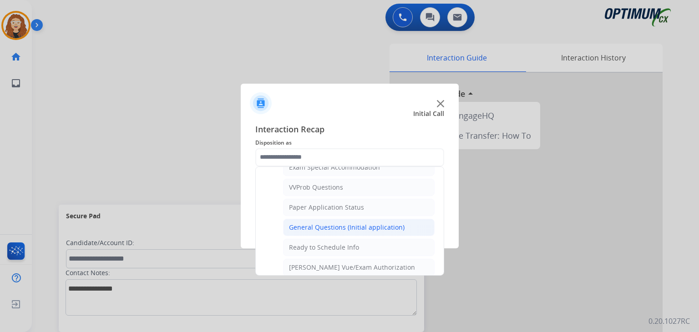
click at [382, 223] on div "General Questions (Initial application)" at bounding box center [347, 227] width 116 height 9
type input "**********"
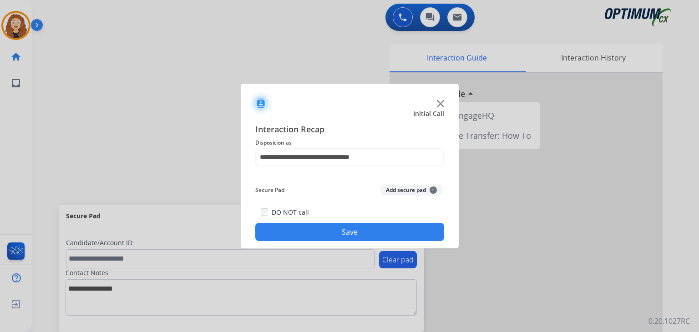
click at [379, 232] on button "Save" at bounding box center [349, 232] width 189 height 18
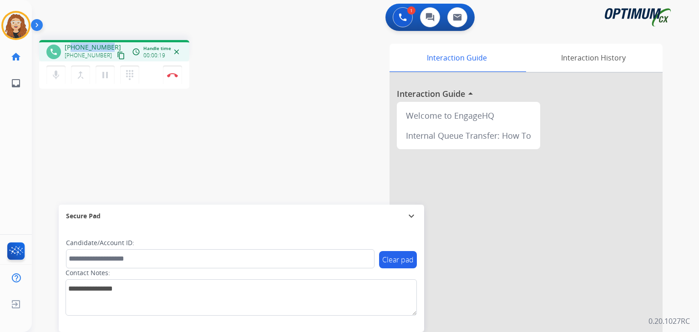
drag, startPoint x: 72, startPoint y: 47, endPoint x: 106, endPoint y: 41, distance: 34.7
click at [106, 41] on div "phone +17654749494 +17654749494 content_copy access_time Call metrics Queue 00:…" at bounding box center [114, 50] width 150 height 21
click at [174, 77] on img at bounding box center [172, 75] width 11 height 5
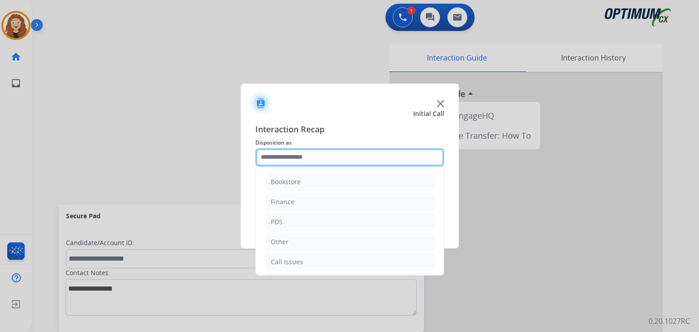
click at [291, 156] on input "text" at bounding box center [349, 157] width 189 height 18
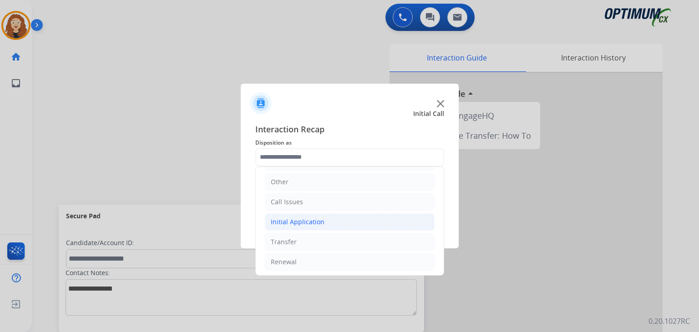
click at [373, 220] on li "Initial Application" at bounding box center [350, 221] width 170 height 17
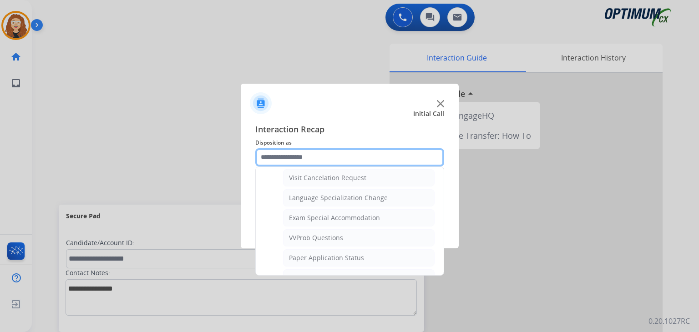
scroll to position [489, 0]
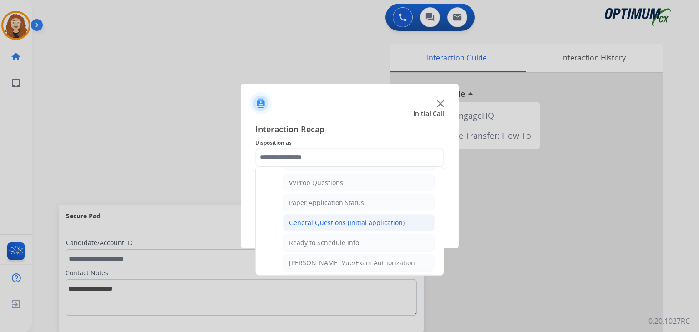
click at [381, 219] on div "General Questions (Initial application)" at bounding box center [347, 222] width 116 height 9
type input "**********"
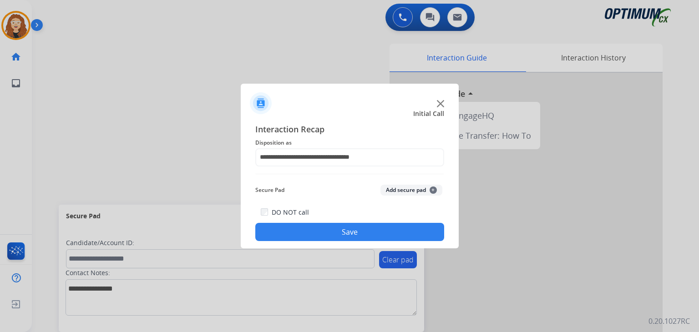
click at [353, 225] on button "Save" at bounding box center [349, 232] width 189 height 18
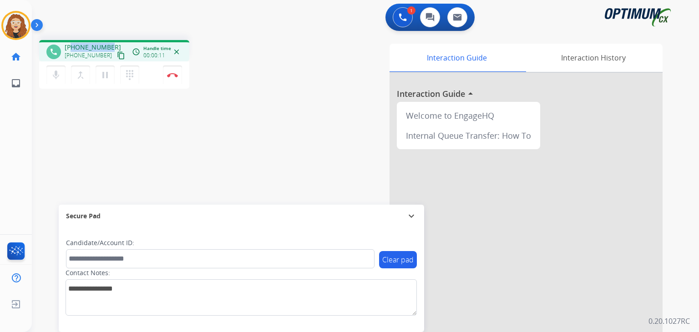
drag, startPoint x: 71, startPoint y: 46, endPoint x: 111, endPoint y: 44, distance: 40.5
click at [111, 44] on div "+16143778133 +16143778133 content_copy" at bounding box center [96, 52] width 62 height 18
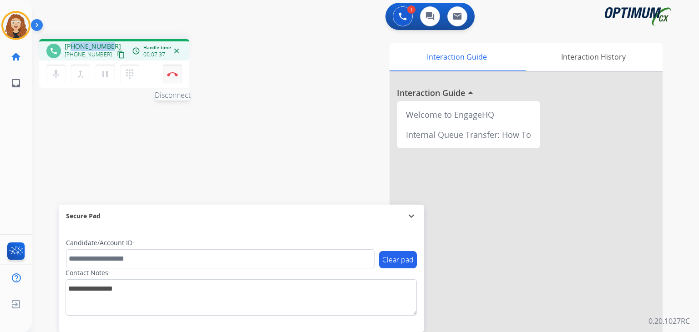
click at [177, 80] on button "Disconnect" at bounding box center [172, 74] width 19 height 19
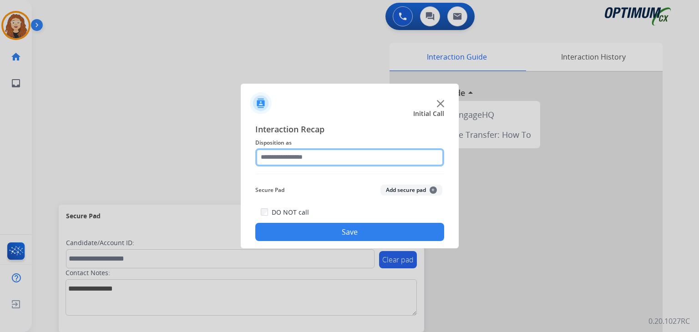
click at [296, 156] on input "text" at bounding box center [349, 157] width 189 height 18
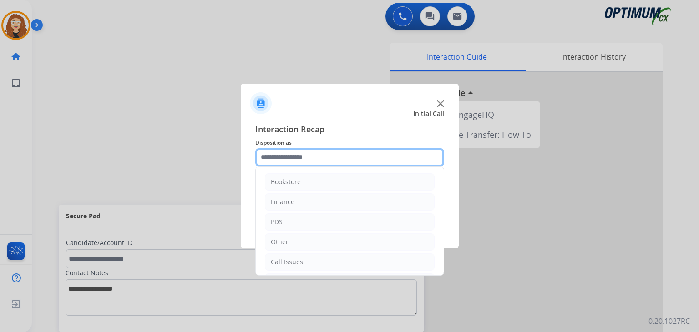
scroll to position [60, 0]
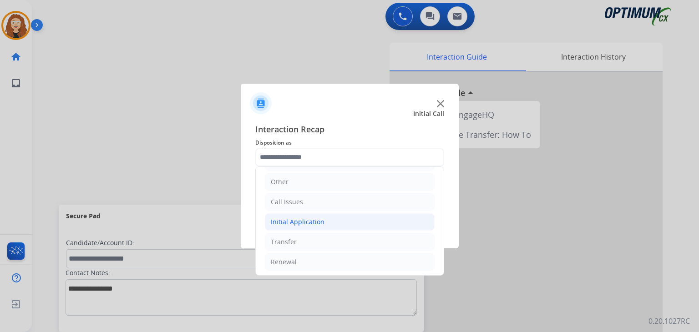
click at [380, 222] on li "Initial Application" at bounding box center [350, 221] width 170 height 17
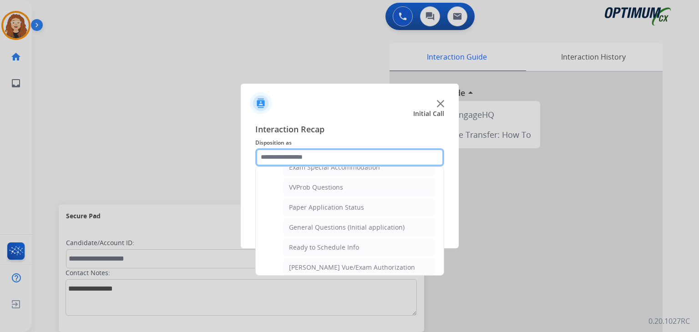
scroll to position [486, 0]
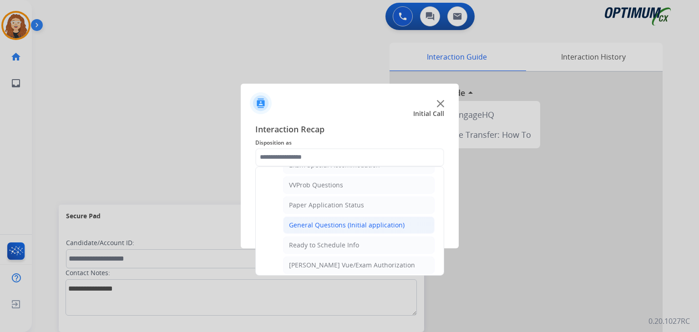
click at [378, 223] on div "General Questions (Initial application)" at bounding box center [347, 225] width 116 height 9
type input "**********"
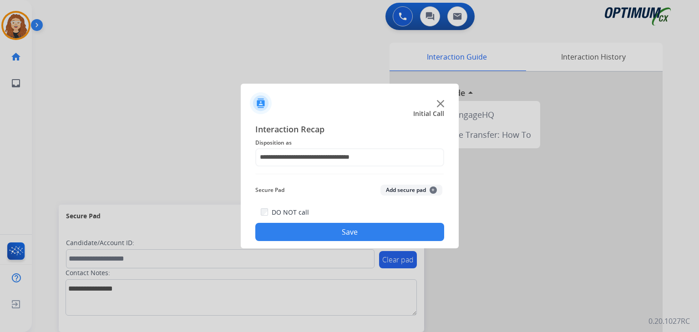
click at [378, 223] on div "DO NOT call Save" at bounding box center [349, 224] width 189 height 35
click at [377, 225] on button "Save" at bounding box center [349, 232] width 189 height 18
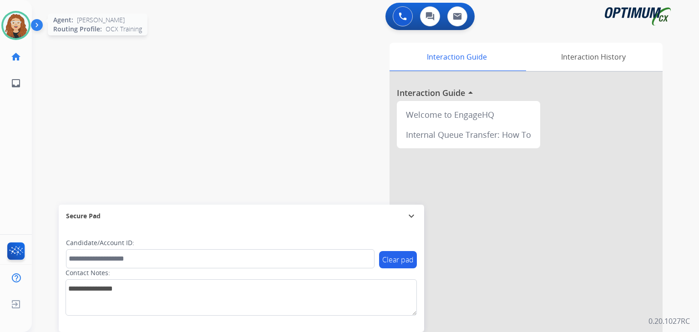
click at [16, 28] on img at bounding box center [15, 25] width 25 height 25
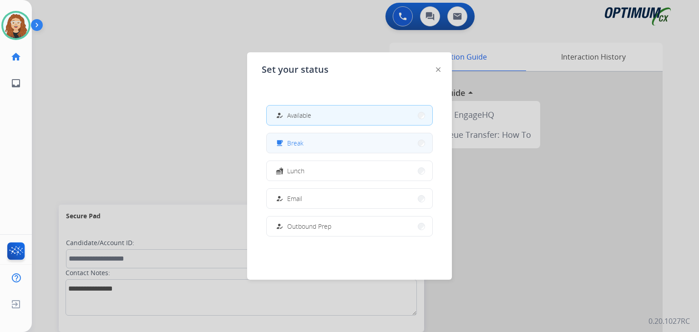
click at [299, 147] on span "Break" at bounding box center [295, 143] width 16 height 10
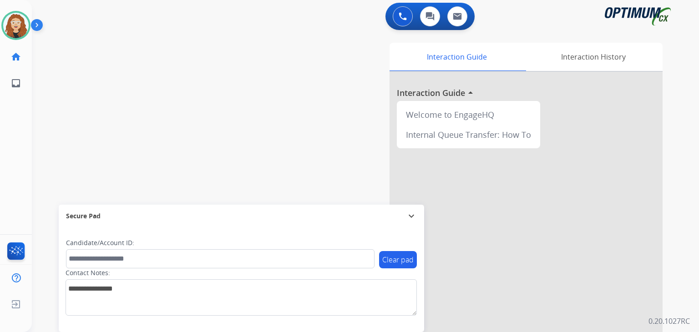
scroll to position [0, 0]
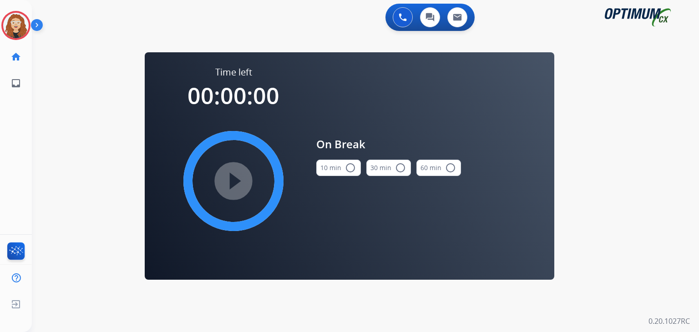
click at [348, 167] on mat-icon "radio_button_unchecked" at bounding box center [350, 167] width 11 height 11
click at [239, 181] on mat-icon "play_circle_filled" at bounding box center [233, 181] width 11 height 11
click at [623, 212] on div "0 Voice Interactions 0 Chat Interactions 0 Email Interactions swap_horiz Break …" at bounding box center [365, 166] width 667 height 332
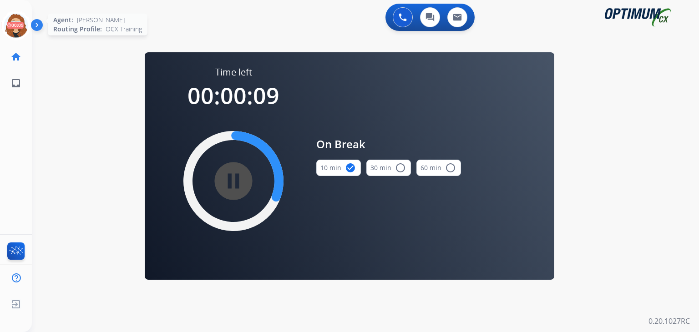
click at [20, 24] on icon at bounding box center [16, 26] width 30 height 30
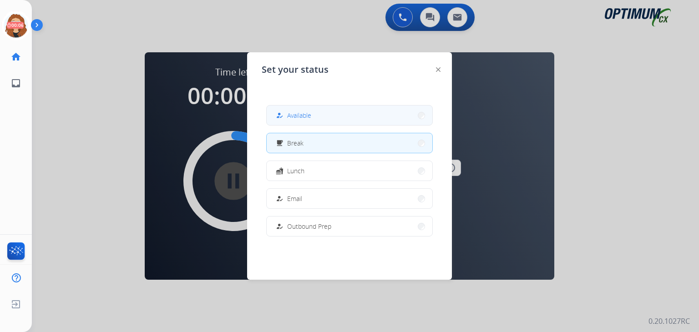
click at [288, 114] on div "how_to_reg Available" at bounding box center [292, 115] width 37 height 11
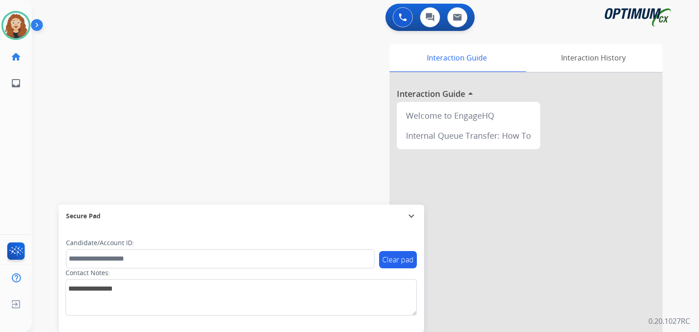
click at [71, 157] on div "swap_horiz Break voice bridge close_fullscreen Connect 3-Way Call merge_type Se…" at bounding box center [354, 223] width 645 height 380
click at [63, 141] on div "swap_horiz Break voice bridge close_fullscreen Connect 3-Way Call merge_type Se…" at bounding box center [354, 223] width 645 height 380
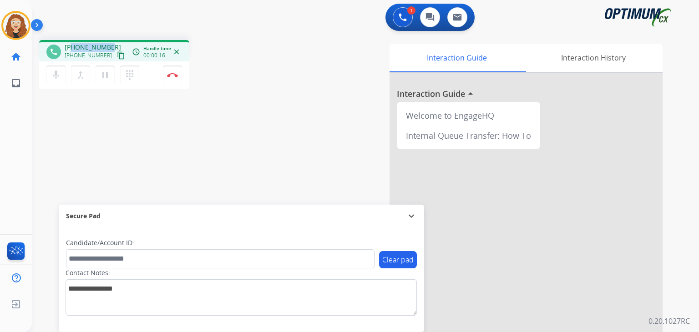
drag, startPoint x: 72, startPoint y: 47, endPoint x: 111, endPoint y: 44, distance: 39.3
click at [111, 44] on div "+12022900522 +12022900522 content_copy" at bounding box center [96, 52] width 62 height 18
click at [173, 80] on button "Disconnect" at bounding box center [172, 75] width 19 height 19
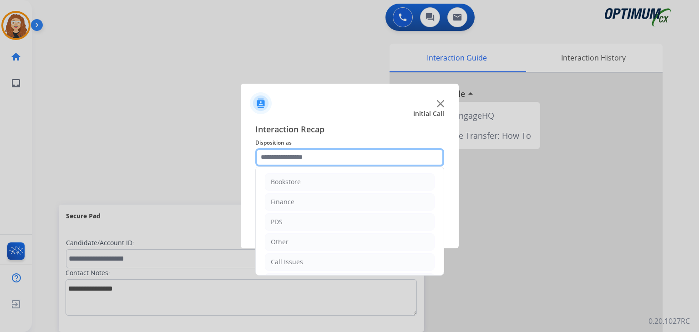
click at [275, 156] on input "text" at bounding box center [349, 157] width 189 height 18
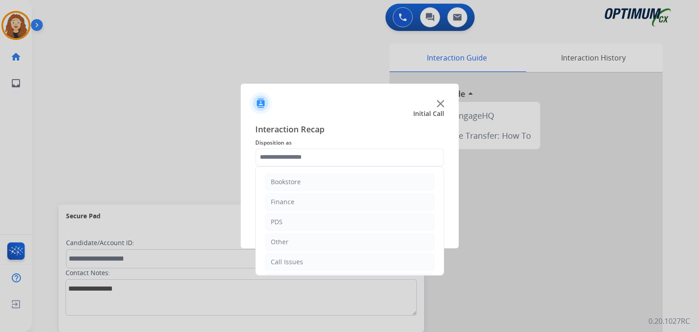
click at [444, 227] on div "Bookstore Finance PDS Other Call Issues Initial Application Transfer Renewal" at bounding box center [349, 221] width 189 height 109
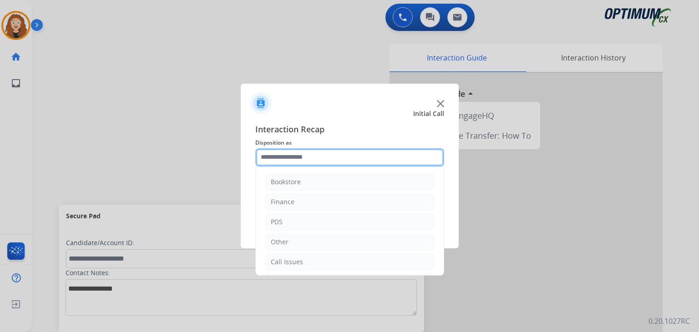
click at [366, 156] on input "text" at bounding box center [349, 157] width 189 height 18
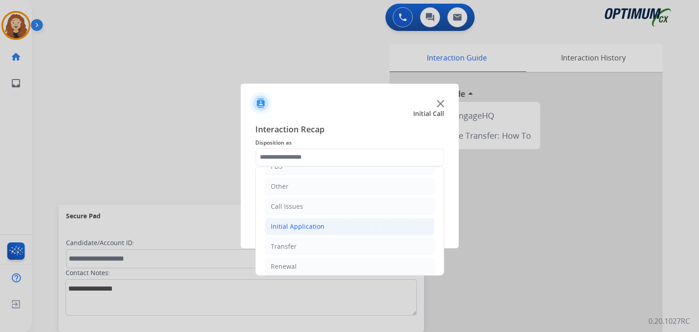
click at [350, 224] on li "Initial Application" at bounding box center [350, 226] width 170 height 17
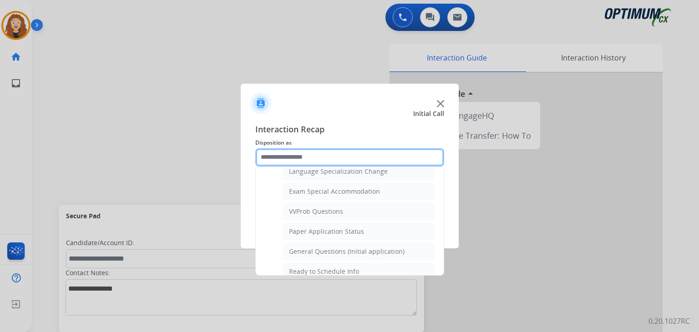
scroll to position [462, 0]
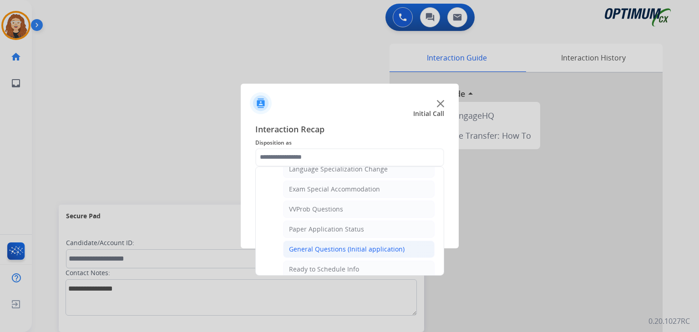
click at [398, 245] on div "General Questions (Initial application)" at bounding box center [347, 249] width 116 height 9
type input "**********"
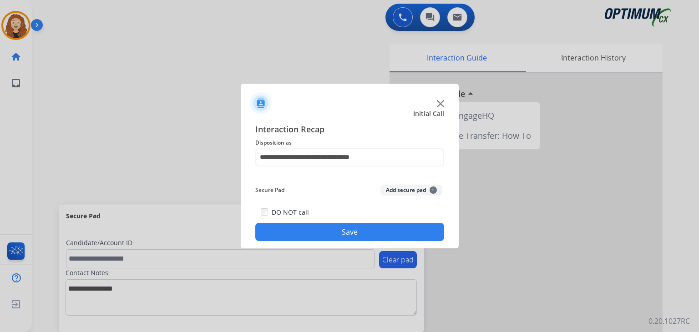
click at [384, 232] on button "Save" at bounding box center [349, 232] width 189 height 18
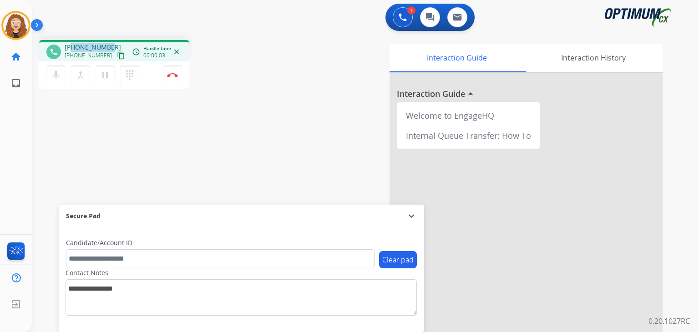
drag, startPoint x: 73, startPoint y: 47, endPoint x: 109, endPoint y: 42, distance: 36.7
click at [109, 42] on div "phone +17875561274 +17875561274 content_copy access_time Call metrics Queue 00:…" at bounding box center [114, 50] width 150 height 21
click at [174, 81] on button "Disconnect" at bounding box center [172, 75] width 19 height 19
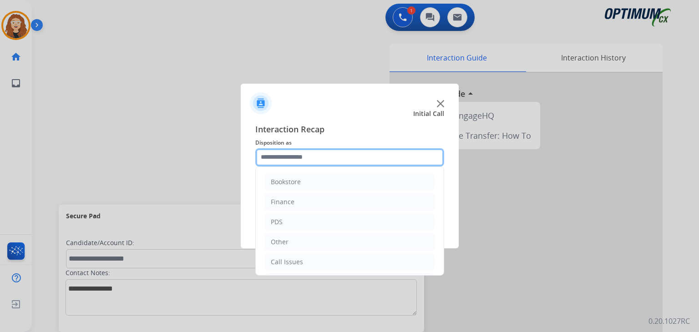
click at [325, 159] on input "text" at bounding box center [349, 157] width 189 height 18
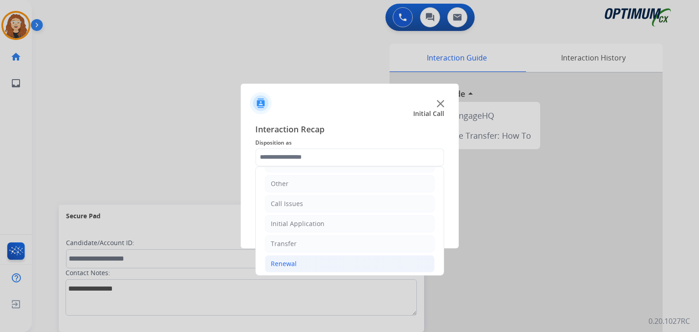
click at [392, 262] on li "Renewal" at bounding box center [350, 263] width 170 height 17
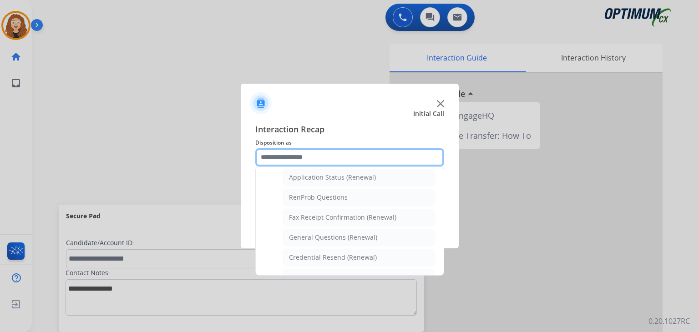
scroll to position [218, 0]
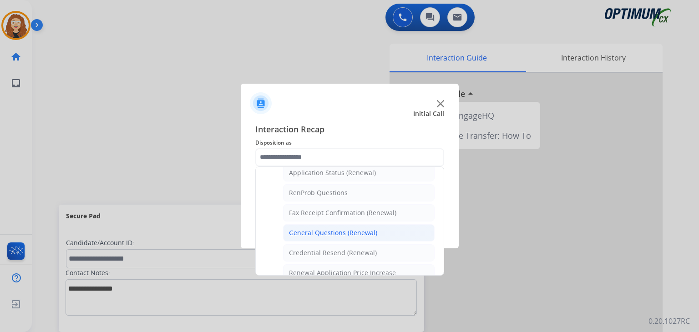
click at [384, 230] on li "General Questions (Renewal)" at bounding box center [359, 232] width 152 height 17
type input "**********"
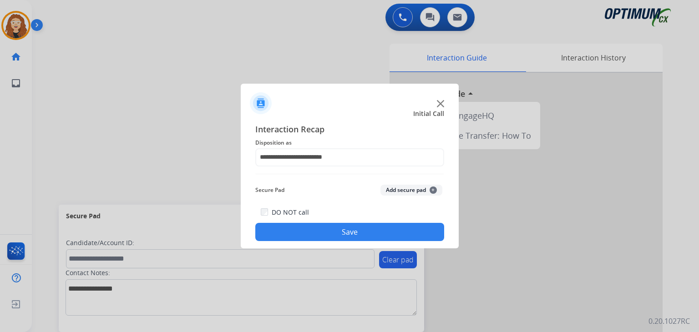
click at [384, 230] on button "Save" at bounding box center [349, 232] width 189 height 18
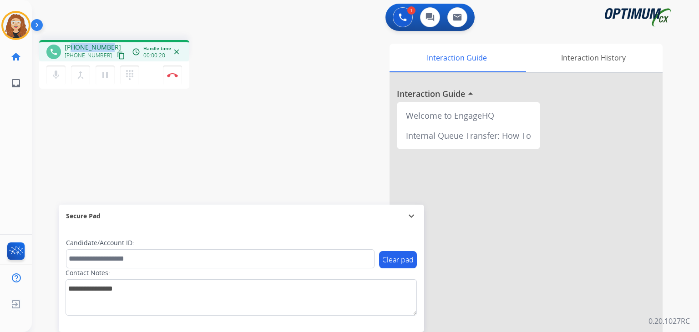
drag, startPoint x: 73, startPoint y: 48, endPoint x: 110, endPoint y: 47, distance: 37.3
click at [110, 47] on div "+12022895090 +12022895090 content_copy" at bounding box center [96, 52] width 62 height 18
click at [67, 177] on div "phone +12022895090 +12022895090 content_copy access_time Call metrics Queue 00:…" at bounding box center [354, 223] width 645 height 380
click at [173, 73] on img at bounding box center [172, 75] width 11 height 5
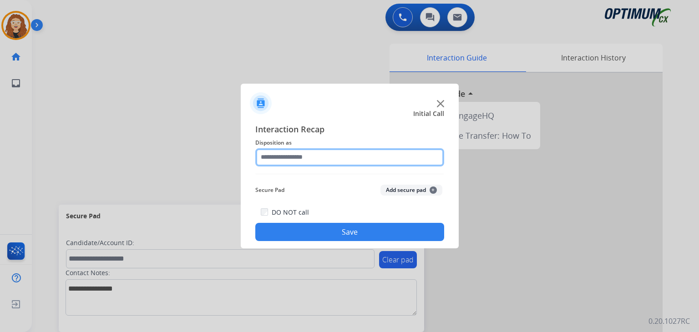
click at [284, 153] on input "text" at bounding box center [349, 157] width 189 height 18
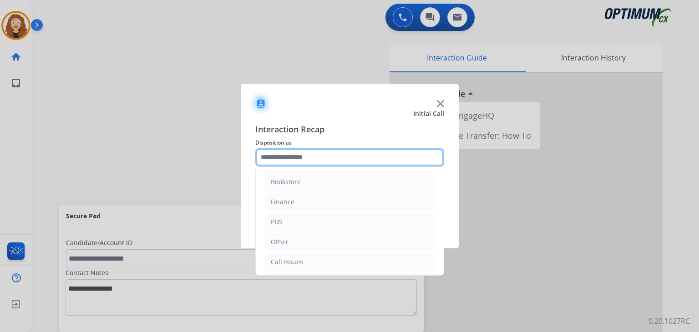
scroll to position [60, 0]
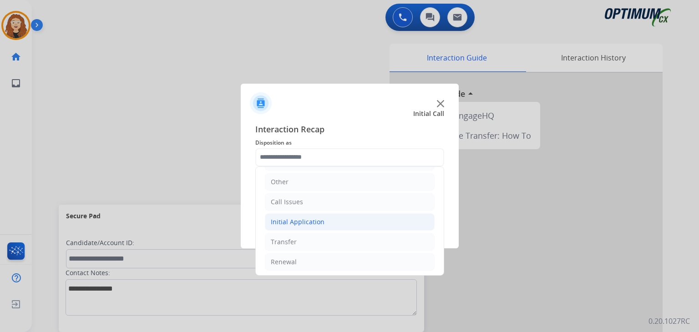
click at [335, 225] on li "Initial Application" at bounding box center [350, 221] width 170 height 17
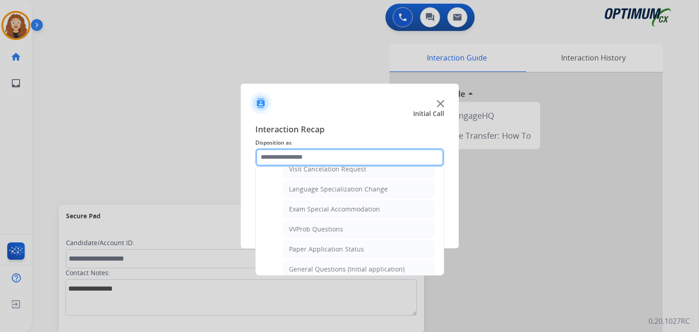
scroll to position [445, 0]
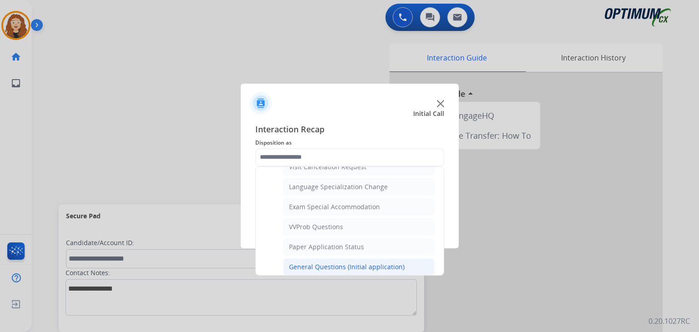
click at [384, 263] on div "General Questions (Initial application)" at bounding box center [347, 267] width 116 height 9
type input "**********"
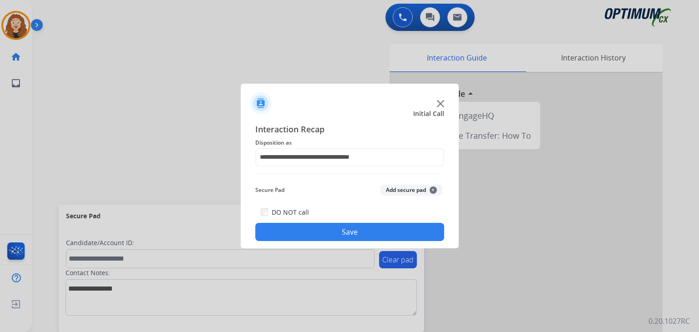
click at [365, 228] on button "Save" at bounding box center [349, 232] width 189 height 18
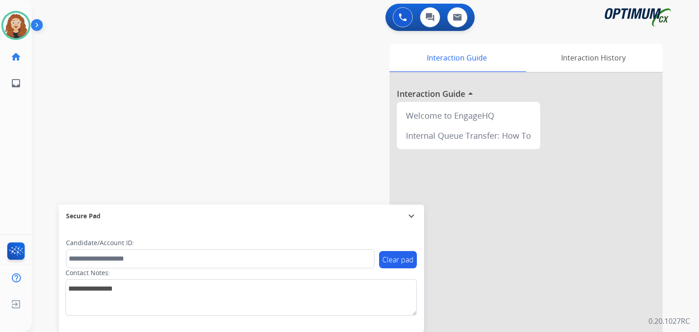
drag, startPoint x: 596, startPoint y: 112, endPoint x: 594, endPoint y: 93, distance: 19.7
click at [594, 93] on div at bounding box center [526, 242] width 273 height 339
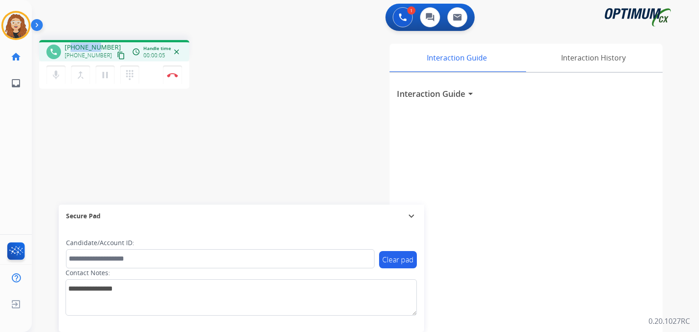
drag, startPoint x: 73, startPoint y: 46, endPoint x: 97, endPoint y: 48, distance: 24.2
click at [97, 48] on span "+12566914916" at bounding box center [93, 47] width 56 height 9
click at [106, 125] on div "phone +12566914916 +12566914916 content_copy access_time Call metrics Queue 00:…" at bounding box center [354, 223] width 645 height 380
drag, startPoint x: 71, startPoint y: 47, endPoint x: 111, endPoint y: 44, distance: 39.3
click at [111, 44] on div "+12566914916 +12566914916 content_copy" at bounding box center [96, 52] width 62 height 18
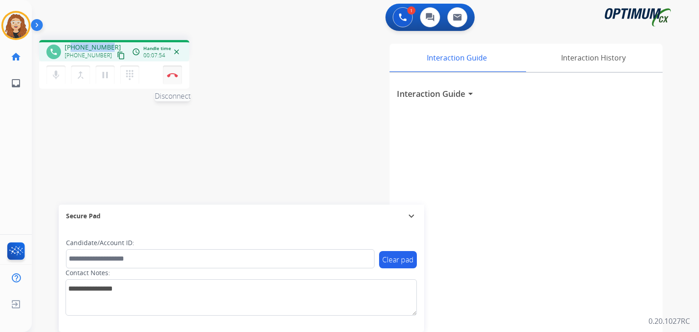
click at [173, 79] on button "Disconnect" at bounding box center [172, 75] width 19 height 19
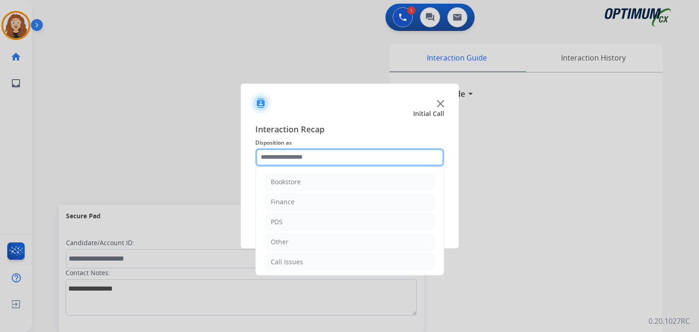
click at [317, 161] on input "text" at bounding box center [349, 157] width 189 height 18
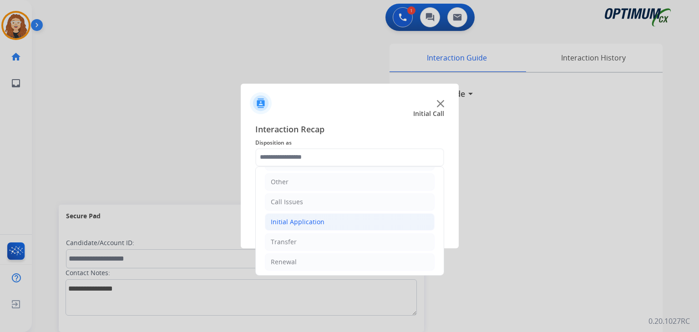
click at [373, 224] on li "Initial Application" at bounding box center [350, 221] width 170 height 17
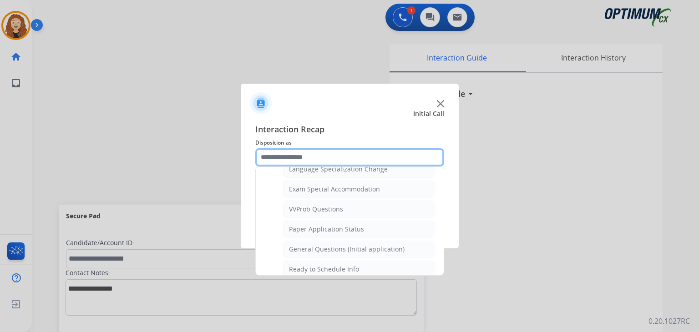
scroll to position [489, 0]
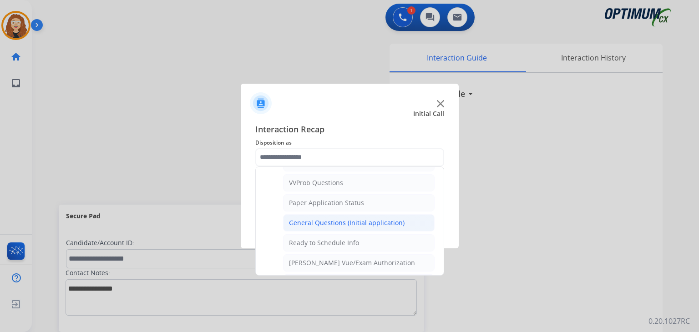
click at [371, 218] on div "General Questions (Initial application)" at bounding box center [347, 222] width 116 height 9
type input "**********"
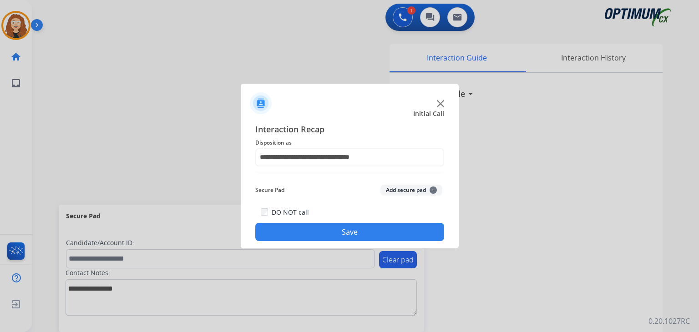
click at [371, 226] on button "Save" at bounding box center [349, 232] width 189 height 18
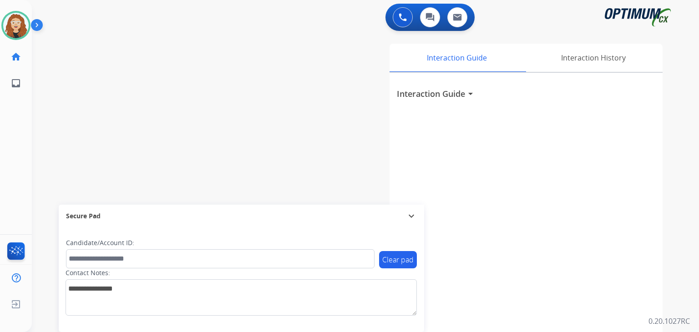
click at [204, 116] on div "swap_horiz Break voice bridge close_fullscreen Connect 3-Way Call merge_type Se…" at bounding box center [354, 223] width 645 height 380
click at [17, 33] on img at bounding box center [15, 25] width 25 height 25
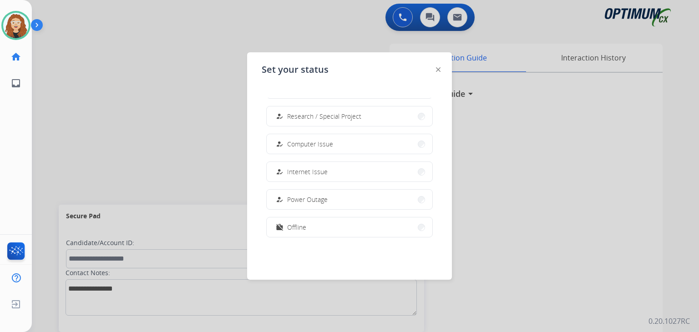
scroll to position [222, 0]
click at [336, 225] on button "work_off Offline" at bounding box center [350, 227] width 166 height 20
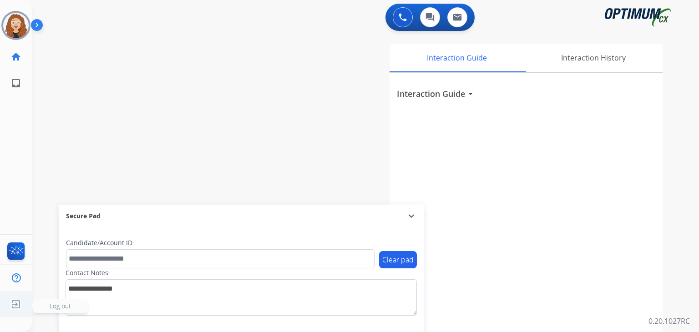
click at [17, 304] on img at bounding box center [16, 304] width 16 height 17
click at [46, 306] on span "Log out" at bounding box center [60, 306] width 55 height 14
